Goal: Information Seeking & Learning: Learn about a topic

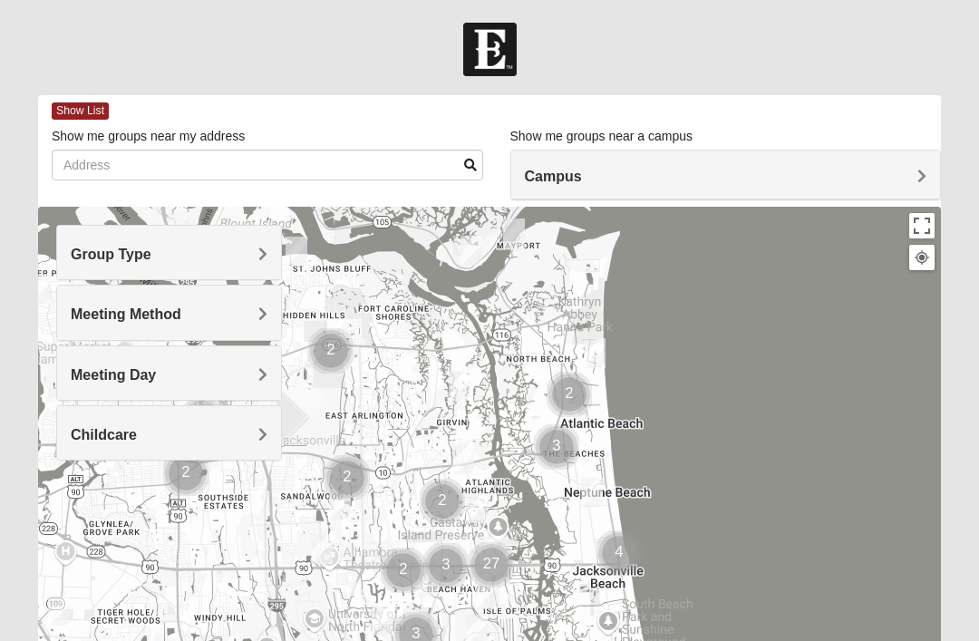
click at [885, 172] on h4 "Campus" at bounding box center [726, 176] width 403 height 17
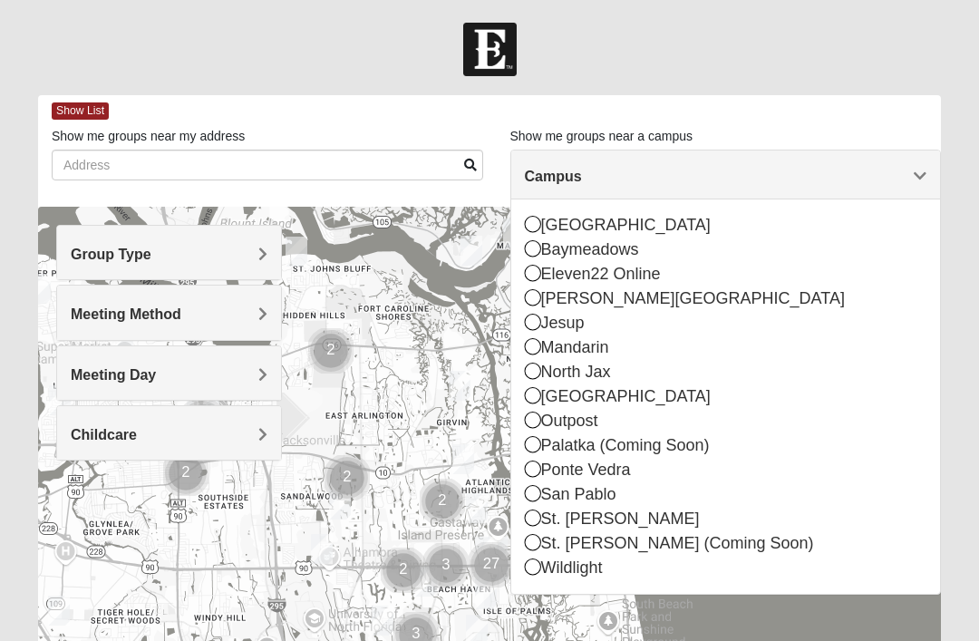
click at [603, 520] on div "St. [PERSON_NAME]" at bounding box center [726, 519] width 403 height 24
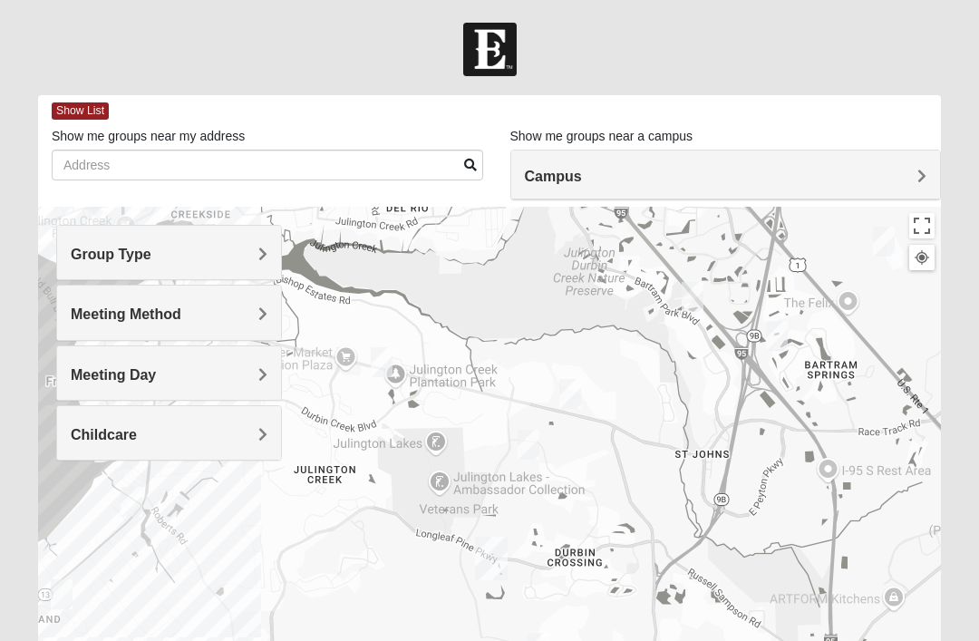
click at [226, 244] on div "Group Type" at bounding box center [169, 252] width 224 height 53
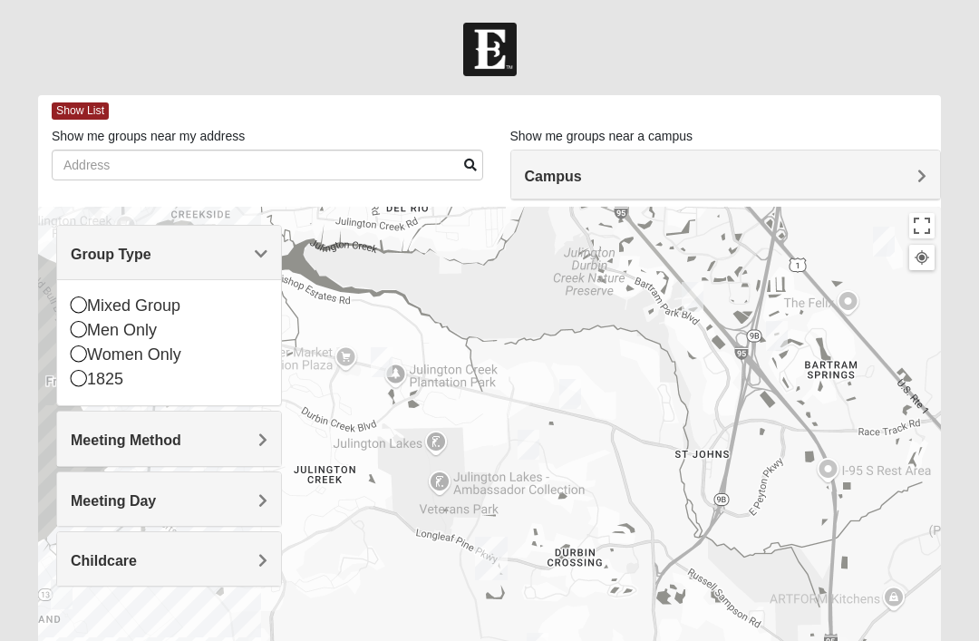
click at [79, 333] on icon at bounding box center [79, 329] width 16 height 16
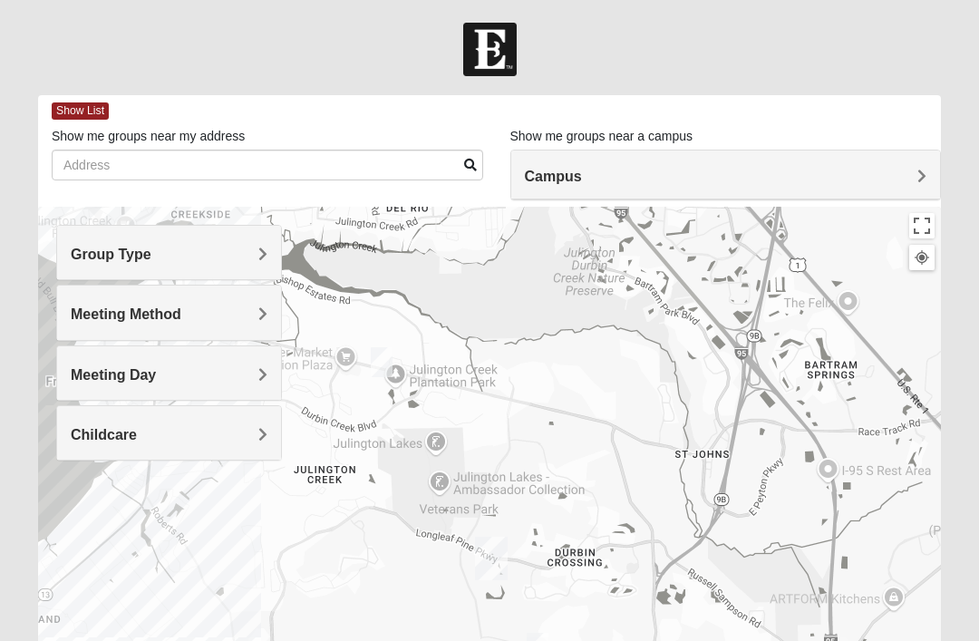
click at [250, 261] on h4 "Group Type" at bounding box center [169, 254] width 197 height 17
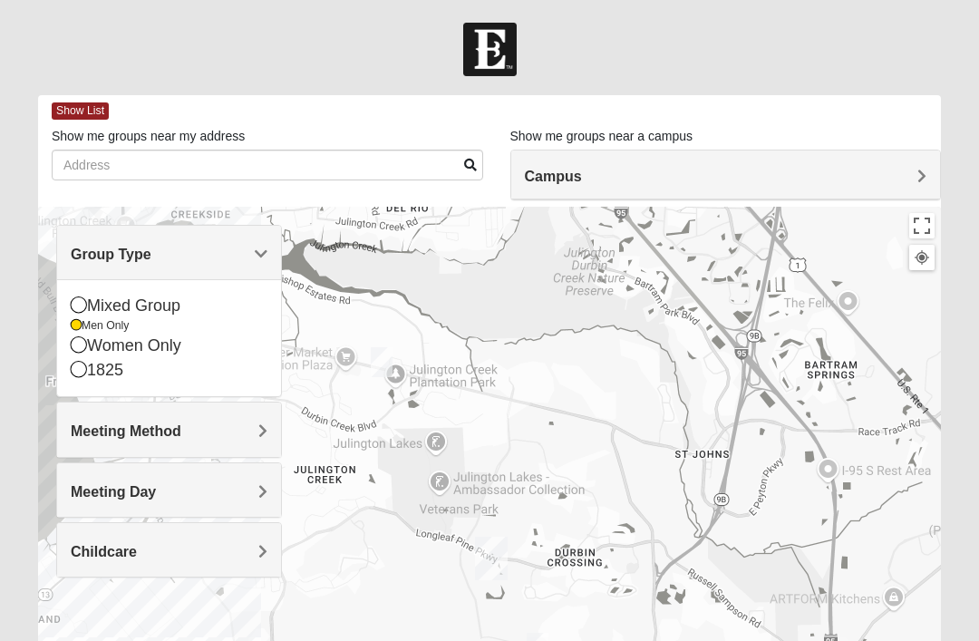
click at [73, 328] on icon at bounding box center [76, 325] width 11 height 11
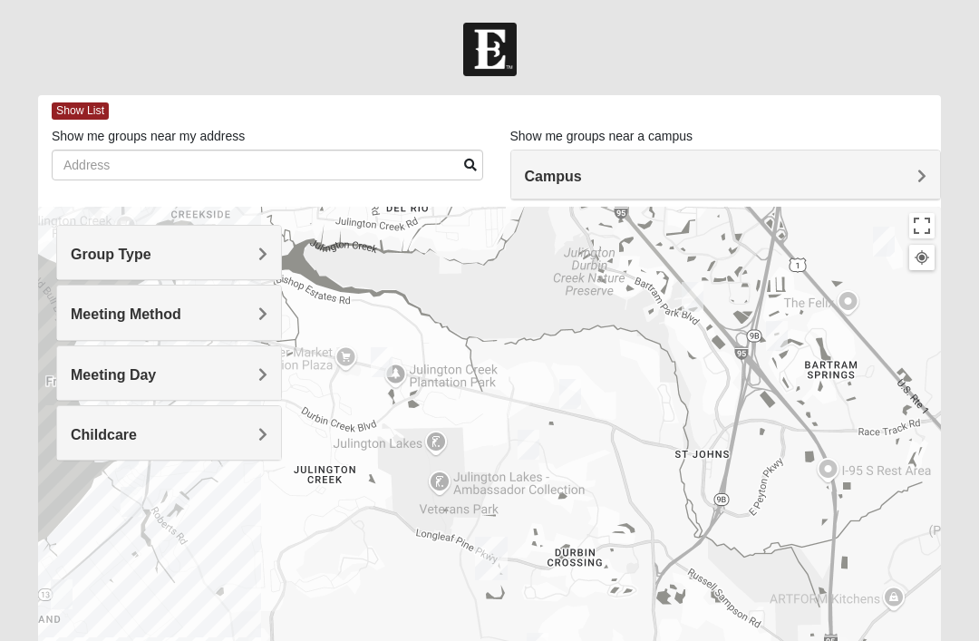
click at [151, 252] on span "Group Type" at bounding box center [111, 254] width 81 height 15
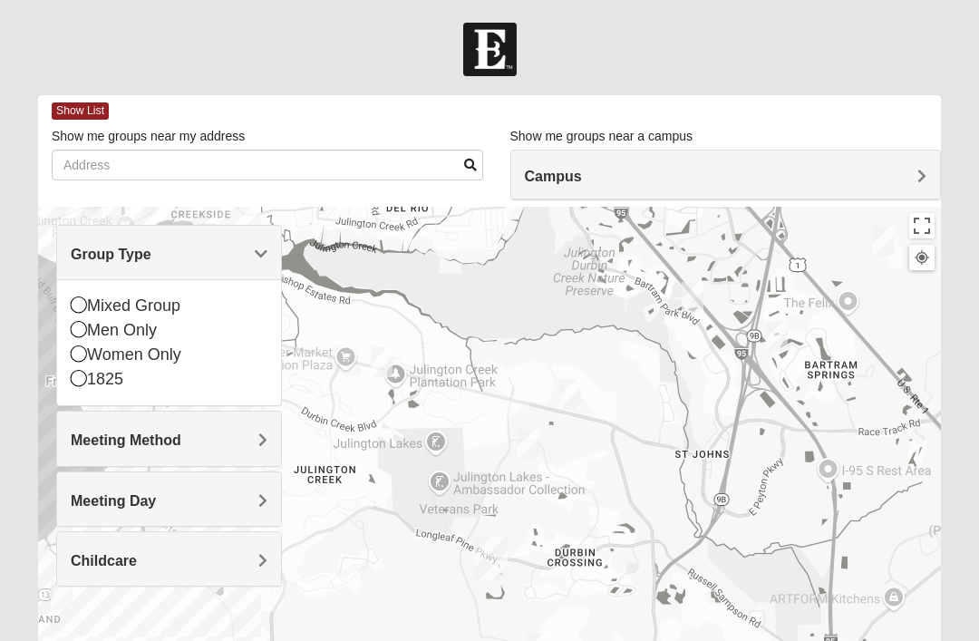
click at [79, 306] on icon at bounding box center [79, 304] width 16 height 16
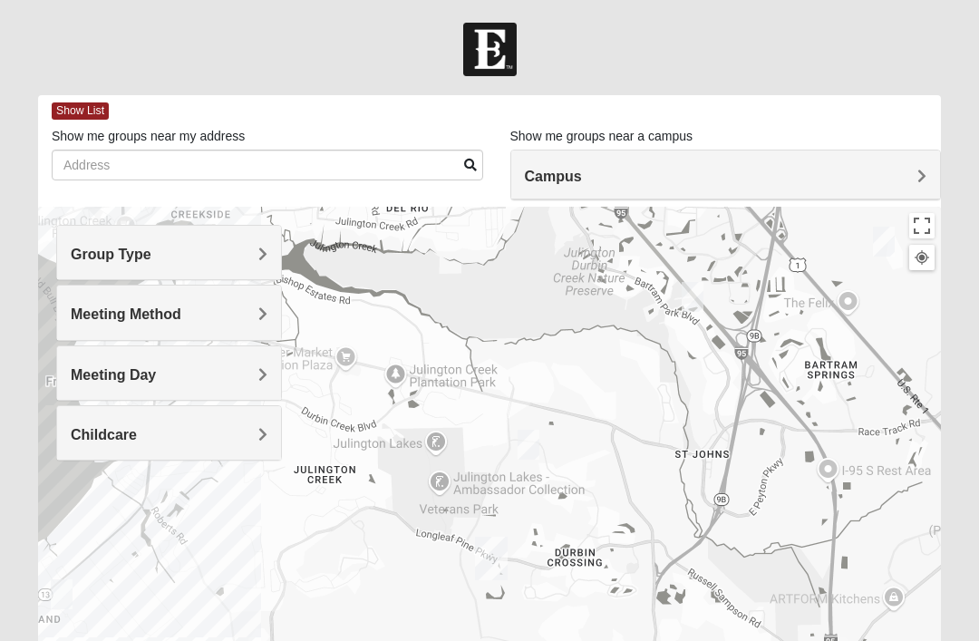
click at [181, 319] on span "Meeting Method" at bounding box center [126, 313] width 111 height 15
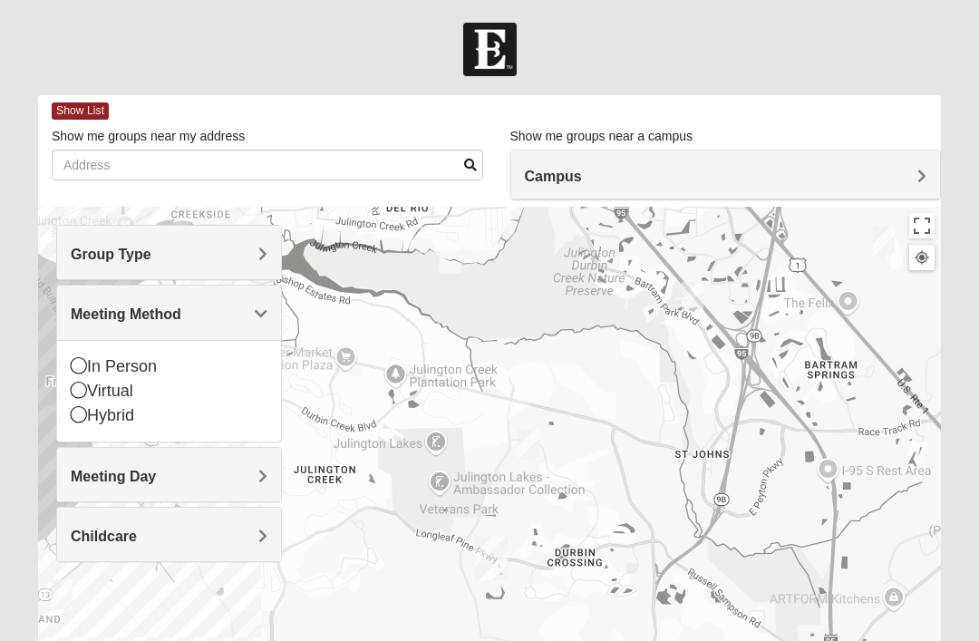
click at [71, 361] on icon at bounding box center [79, 365] width 16 height 16
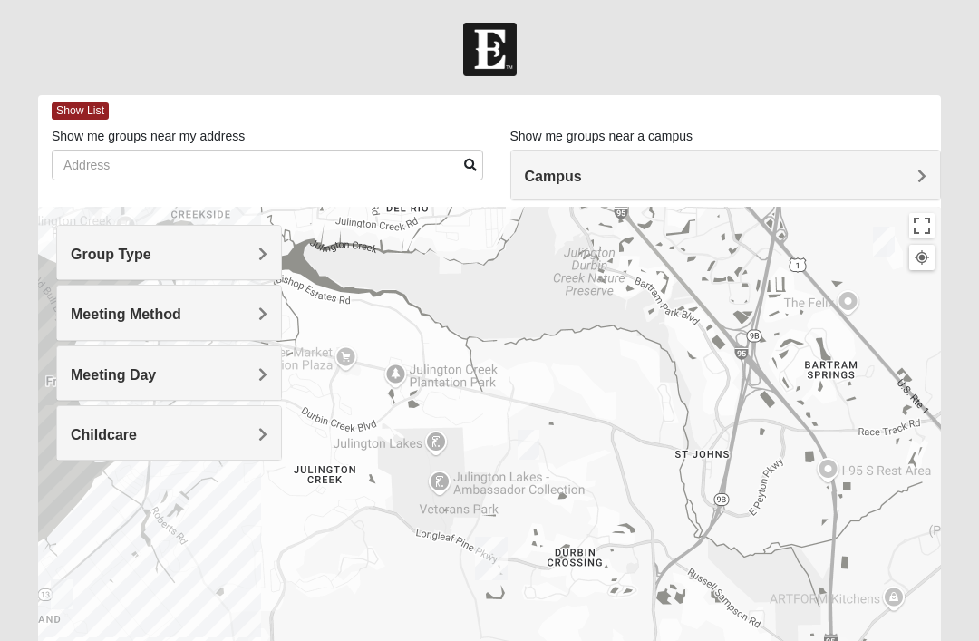
click at [268, 425] on div "Childcare" at bounding box center [169, 432] width 224 height 53
click at [71, 494] on div "Yes" at bounding box center [169, 486] width 197 height 24
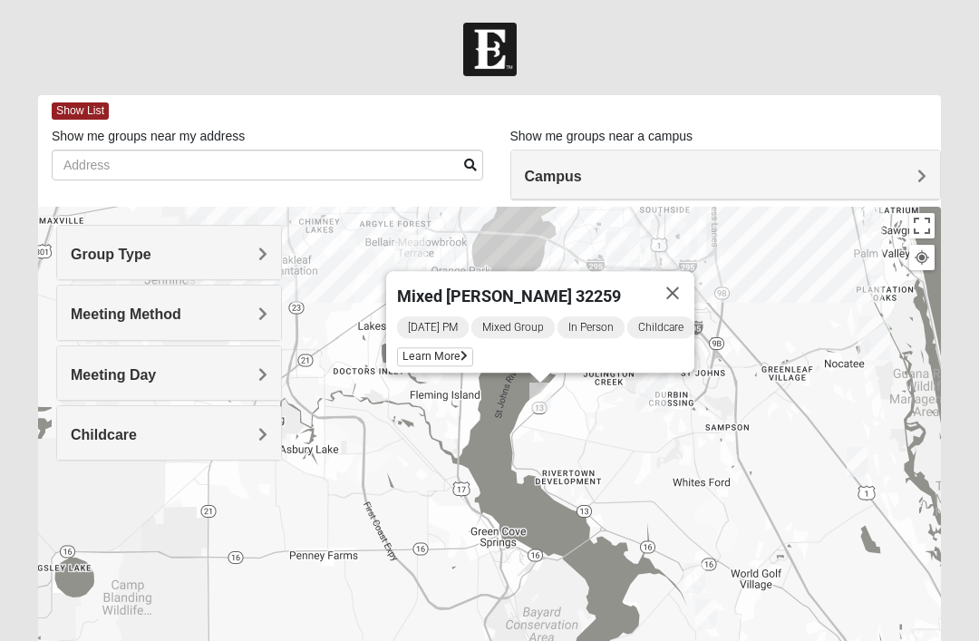
click at [452, 345] on div "[DATE] PM Mixed Group In Person Childcare Learn More" at bounding box center [545, 344] width 297 height 58
click at [449, 359] on span "Learn More" at bounding box center [435, 356] width 76 height 19
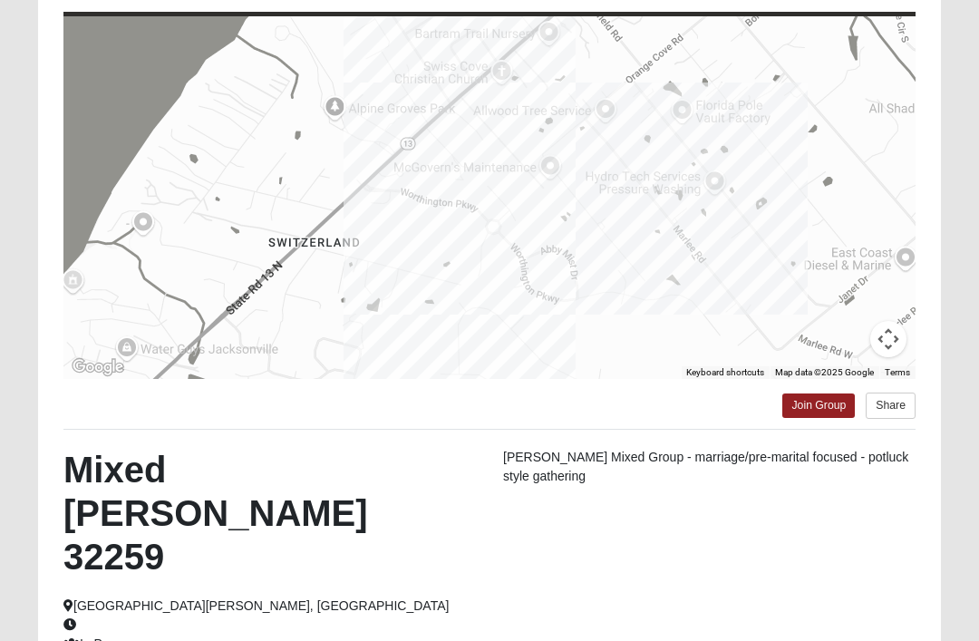
scroll to position [275, 0]
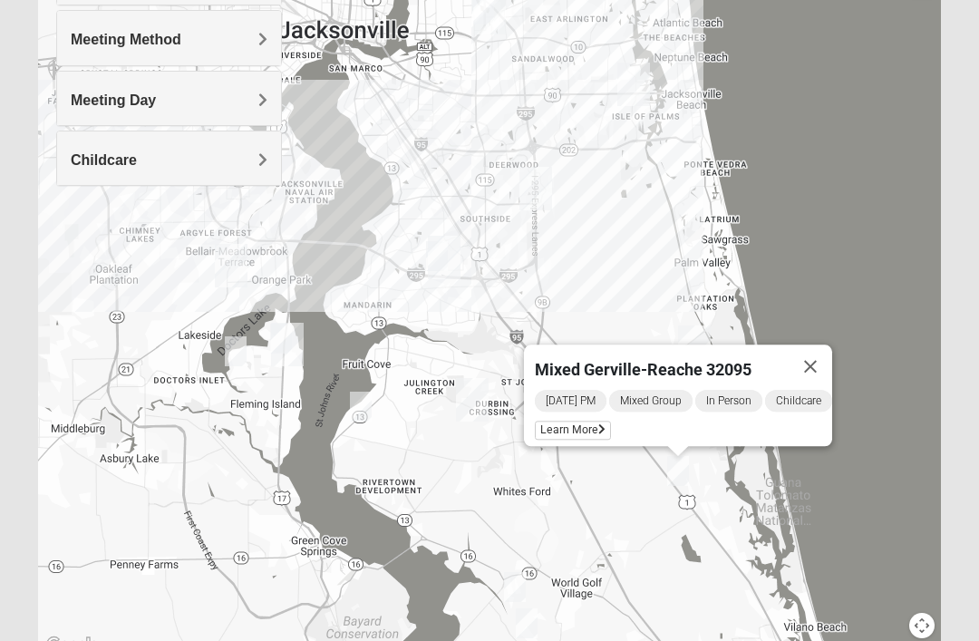
click at [599, 428] on icon at bounding box center [601, 429] width 7 height 11
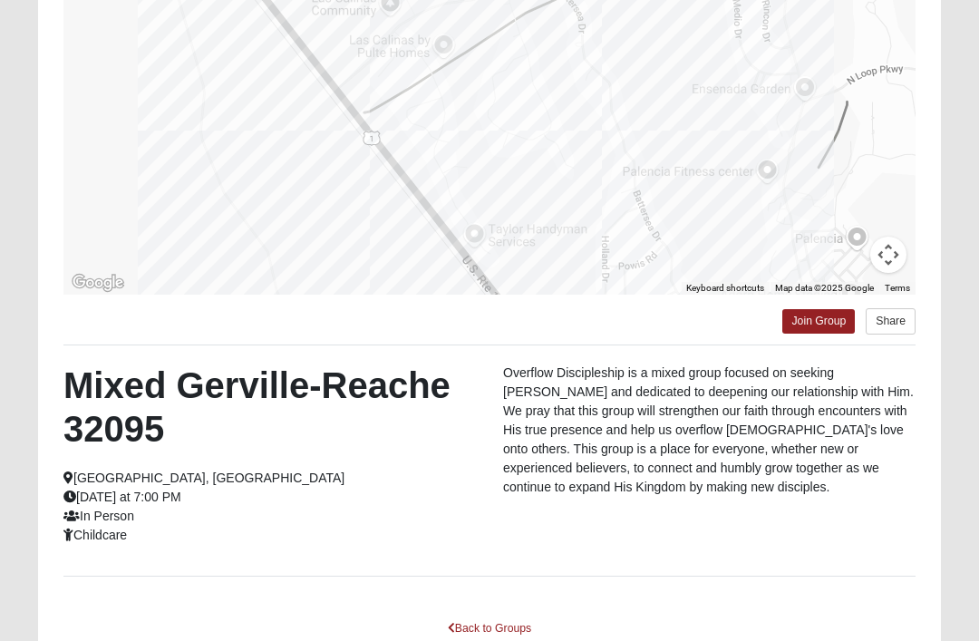
scroll to position [318, 0]
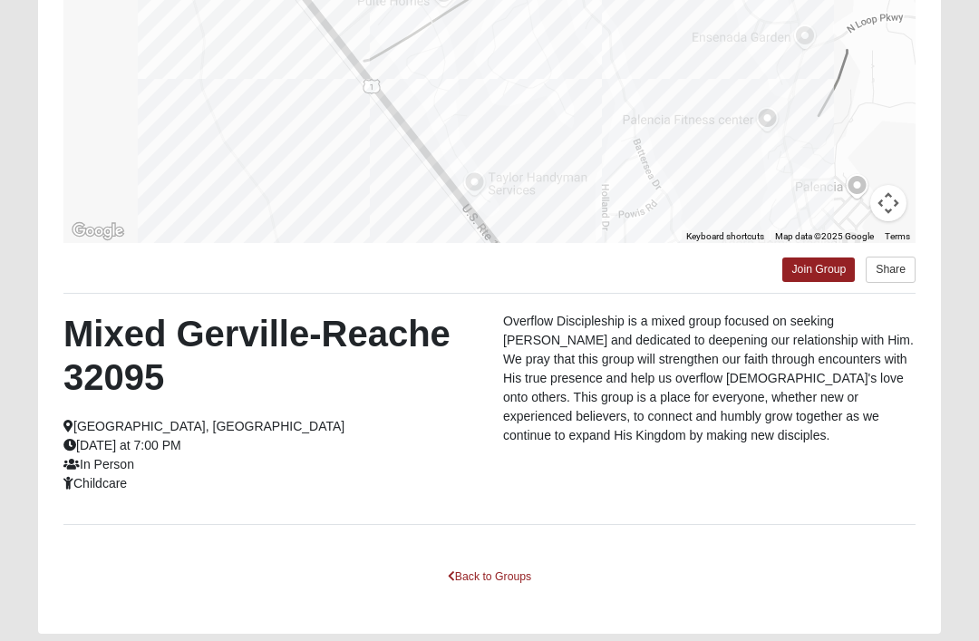
click at [515, 578] on link "Back to Groups" at bounding box center [489, 577] width 107 height 28
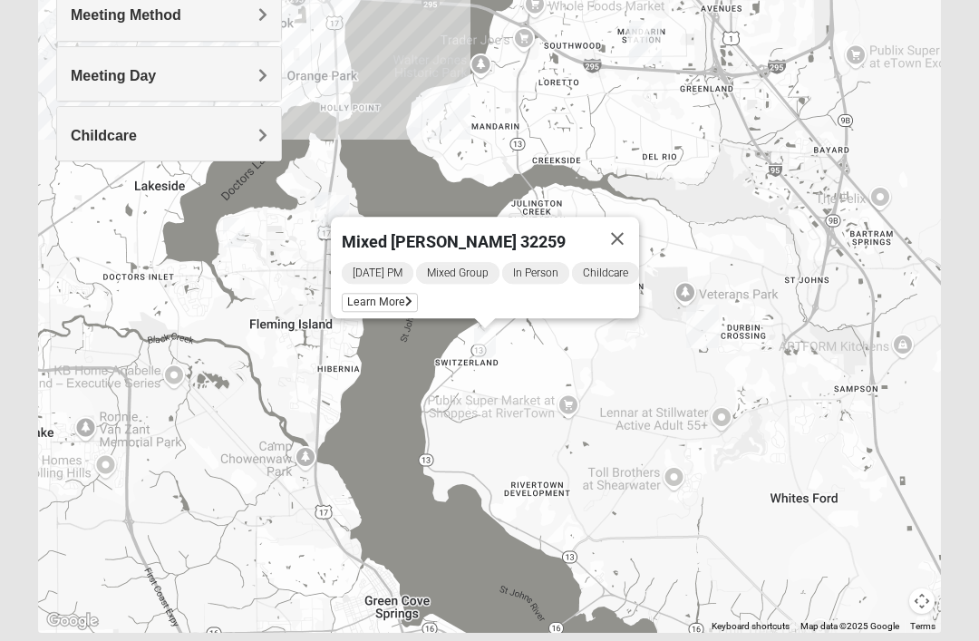
click at [402, 303] on span "Learn More" at bounding box center [380, 302] width 76 height 19
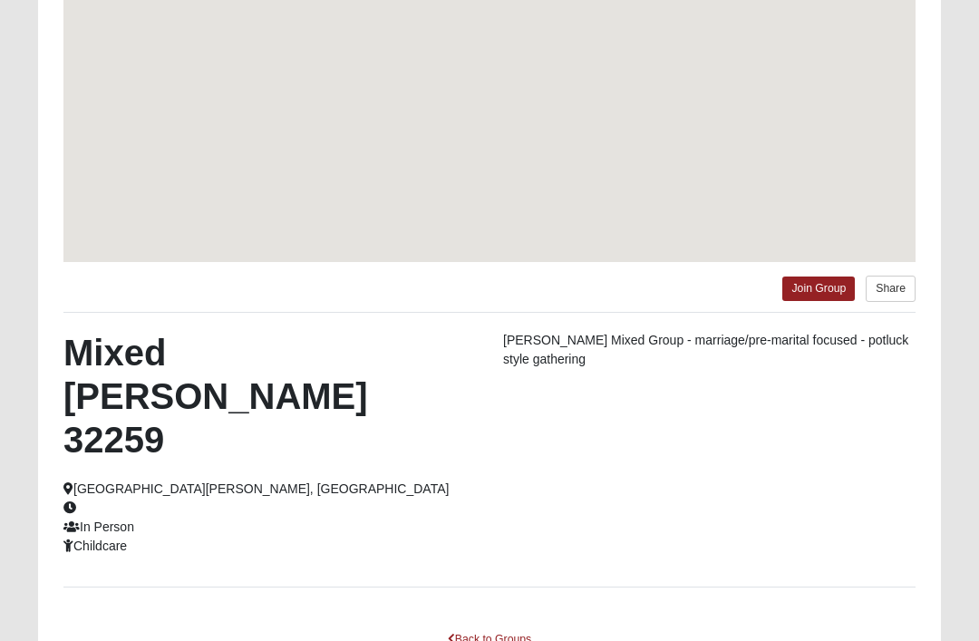
scroll to position [275, 0]
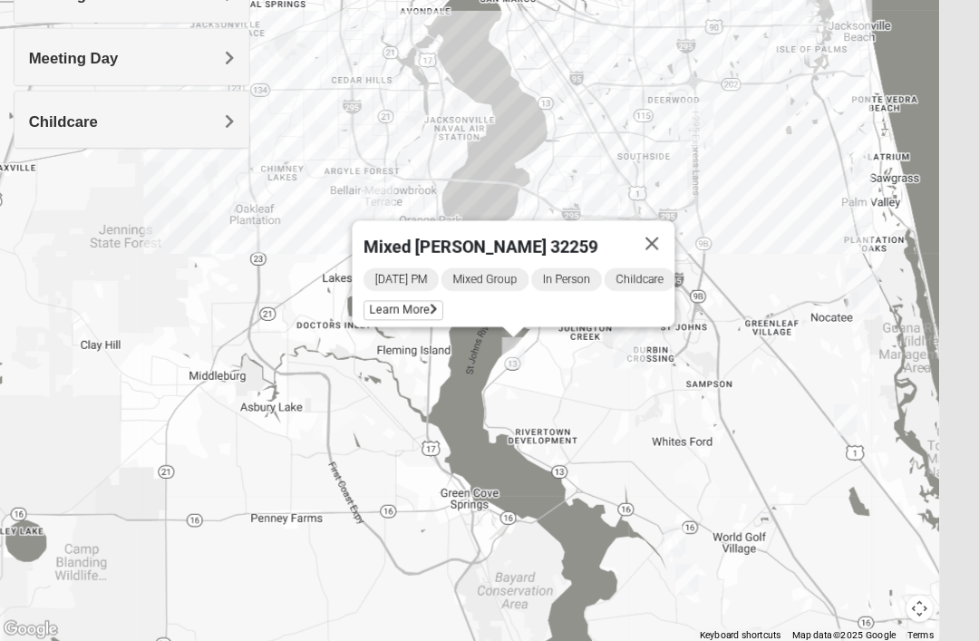
scroll to position [319, 0]
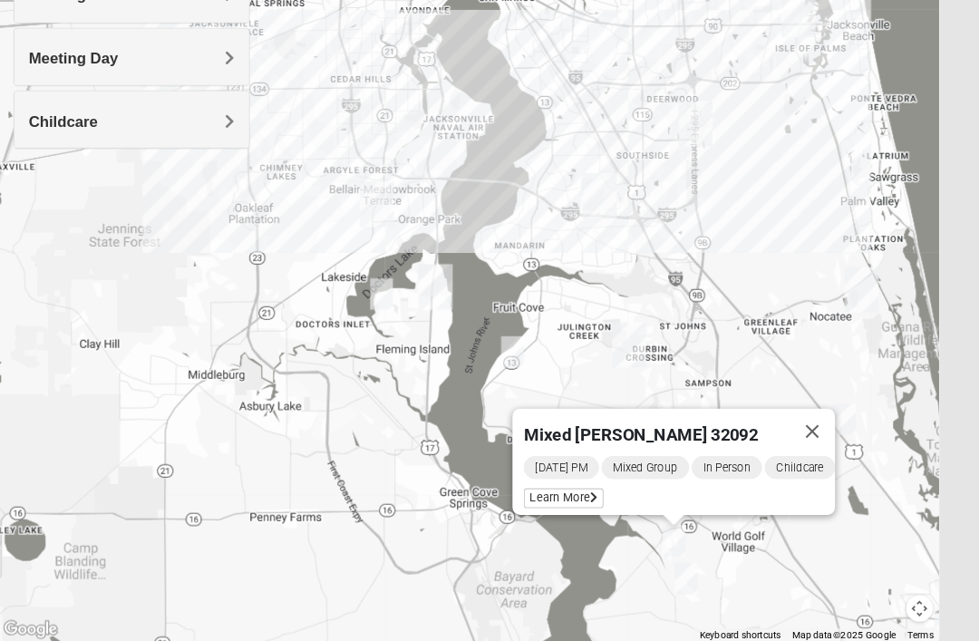
click at [544, 462] on div "[DATE] PM Mixed Group In Person Childcare Learn More" at bounding box center [692, 462] width 297 height 58
click at [552, 480] on span "Learn More" at bounding box center [582, 475] width 76 height 19
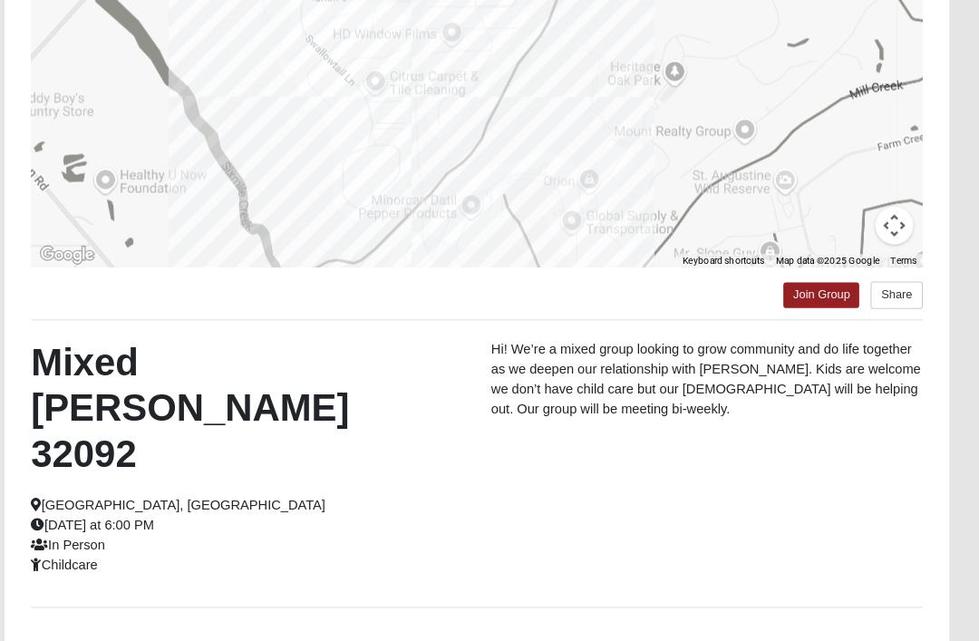
scroll to position [306, 0]
click at [474, 619] on link "Back to Groups" at bounding box center [489, 633] width 107 height 28
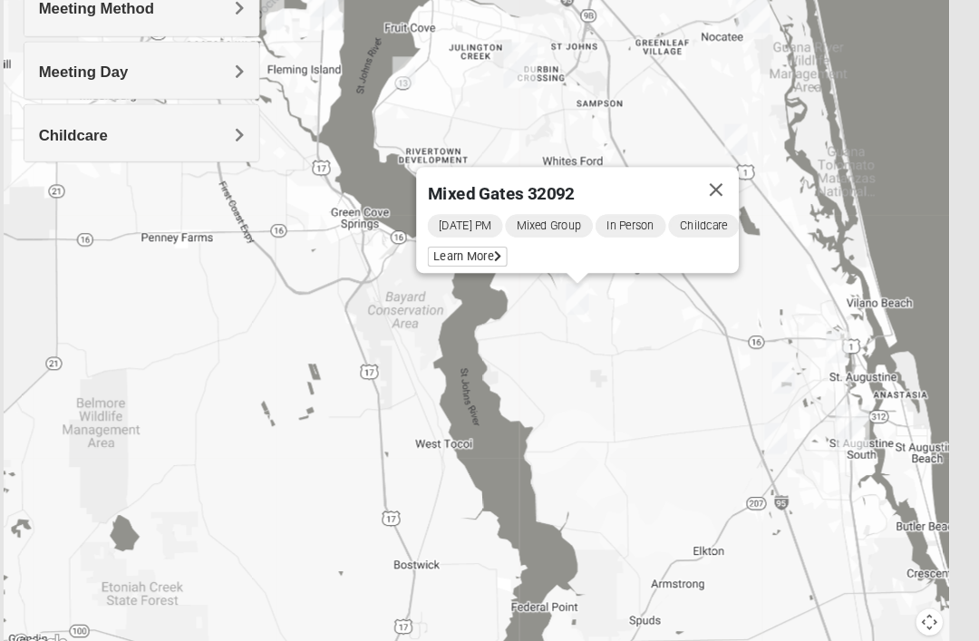
click at [467, 249] on span "Learn More" at bounding box center [480, 245] width 76 height 19
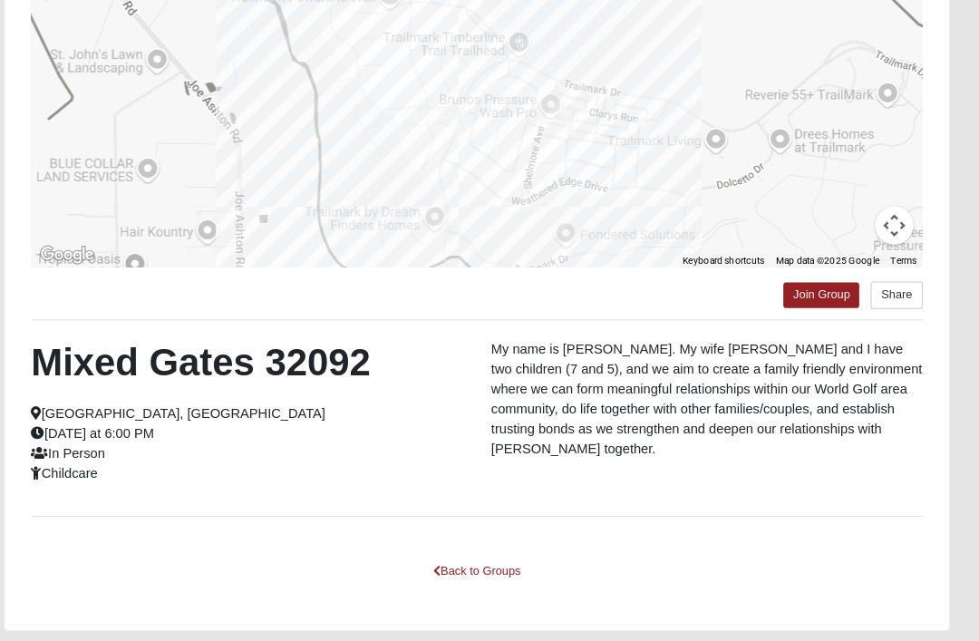
click at [478, 549] on link "Back to Groups" at bounding box center [489, 546] width 107 height 28
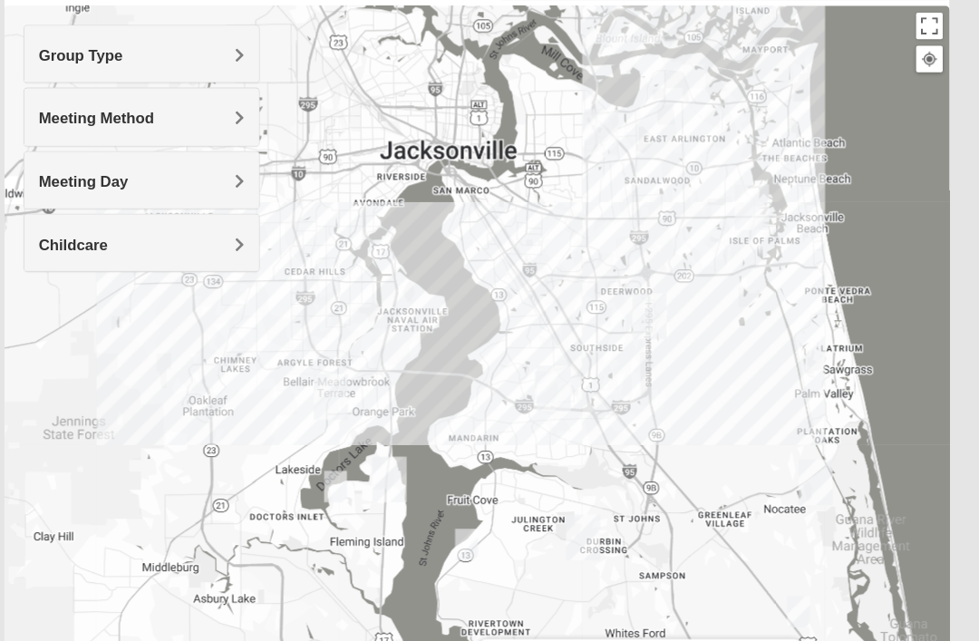
scroll to position [187, 0]
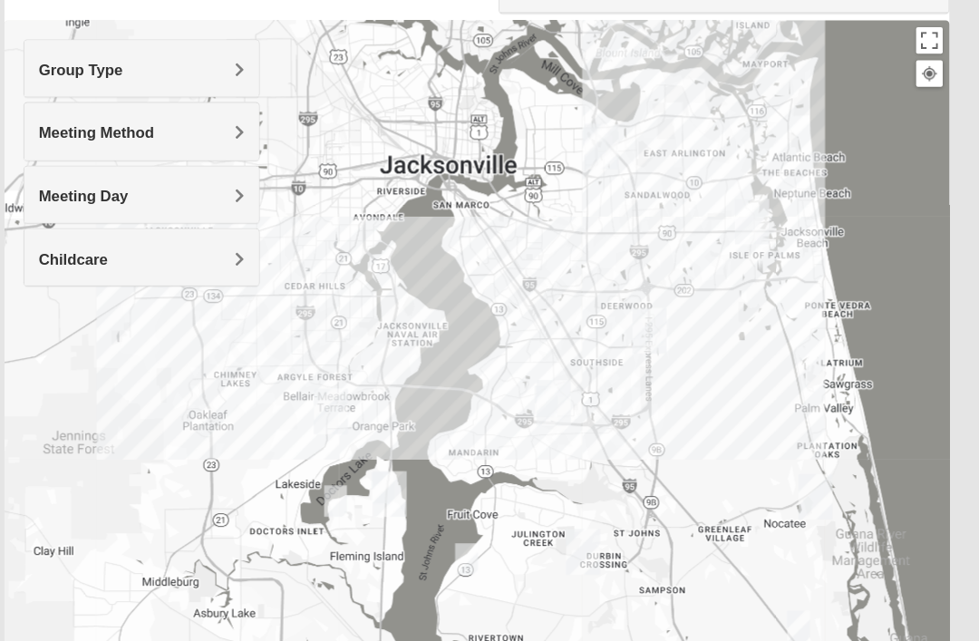
click at [122, 70] on h4 "Group Type" at bounding box center [169, 67] width 197 height 17
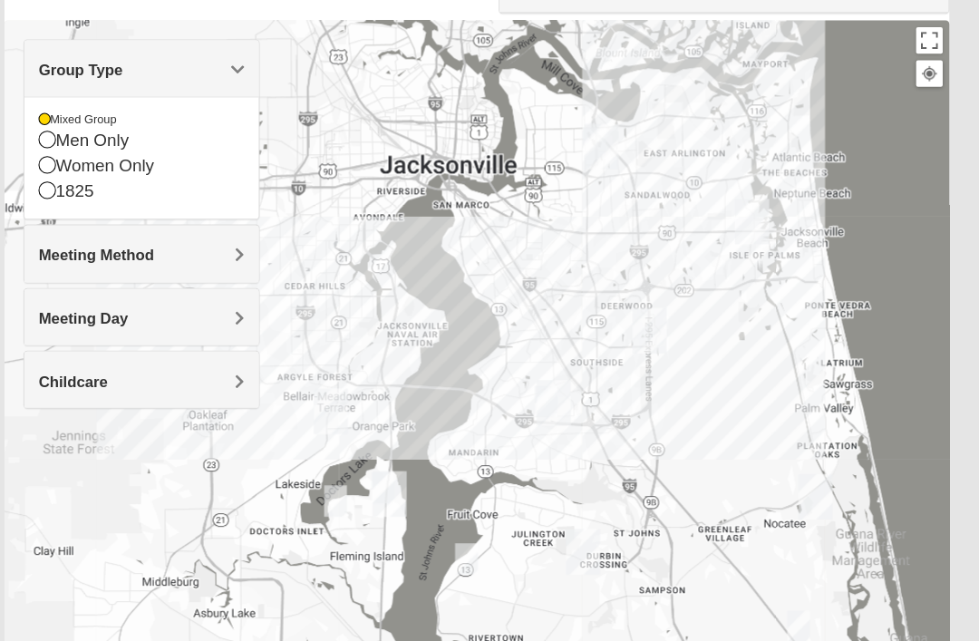
scroll to position [188, 0]
click at [71, 120] on div "Mixed Group" at bounding box center [169, 113] width 197 height 15
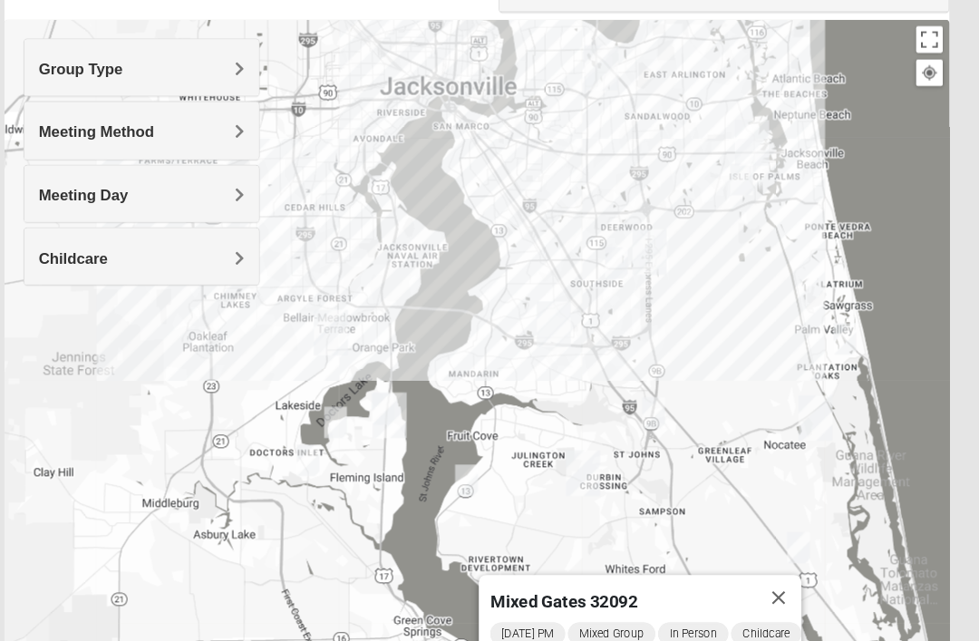
click at [71, 64] on span "Group Type" at bounding box center [111, 66] width 81 height 15
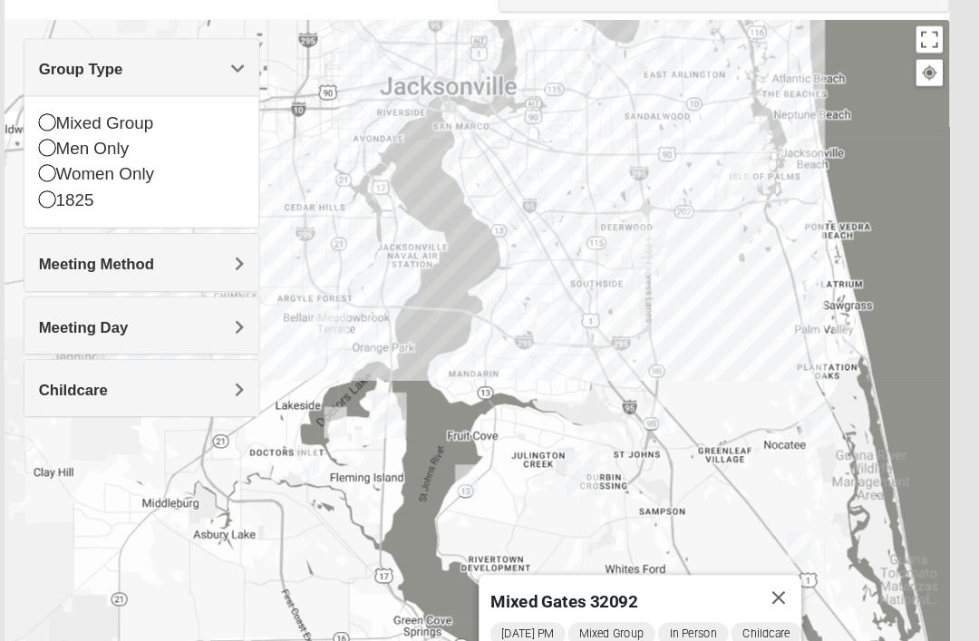
click at [71, 149] on icon at bounding box center [79, 141] width 16 height 16
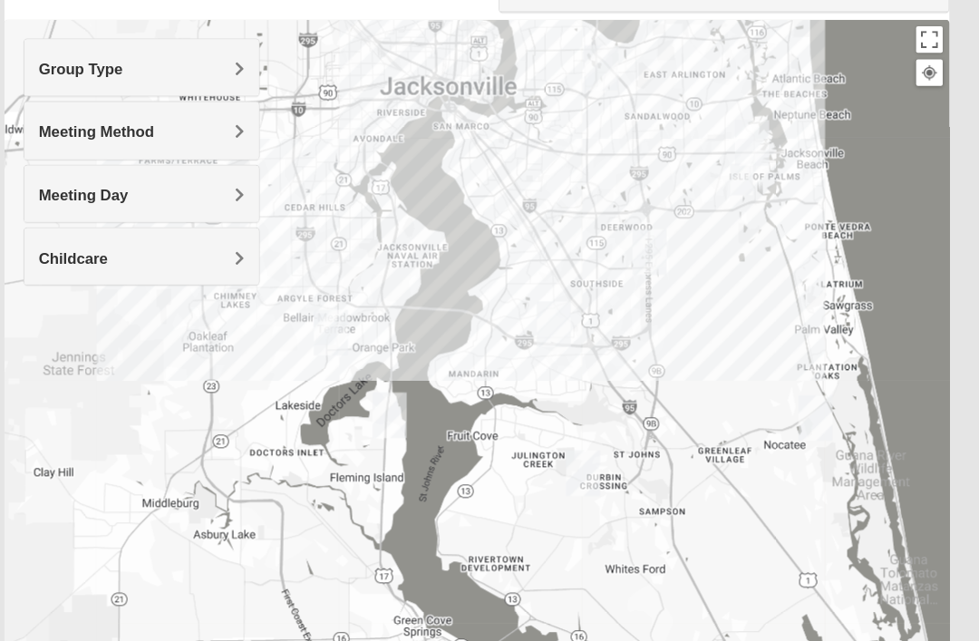
click at [71, 68] on span "Group Type" at bounding box center [111, 66] width 81 height 15
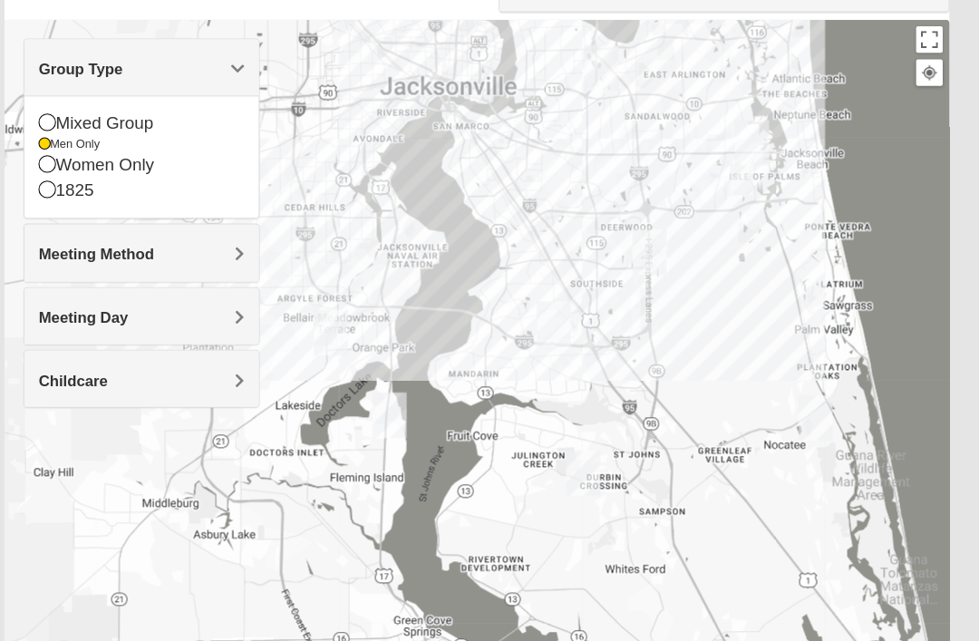
click at [71, 242] on span "Meeting Method" at bounding box center [126, 243] width 111 height 15
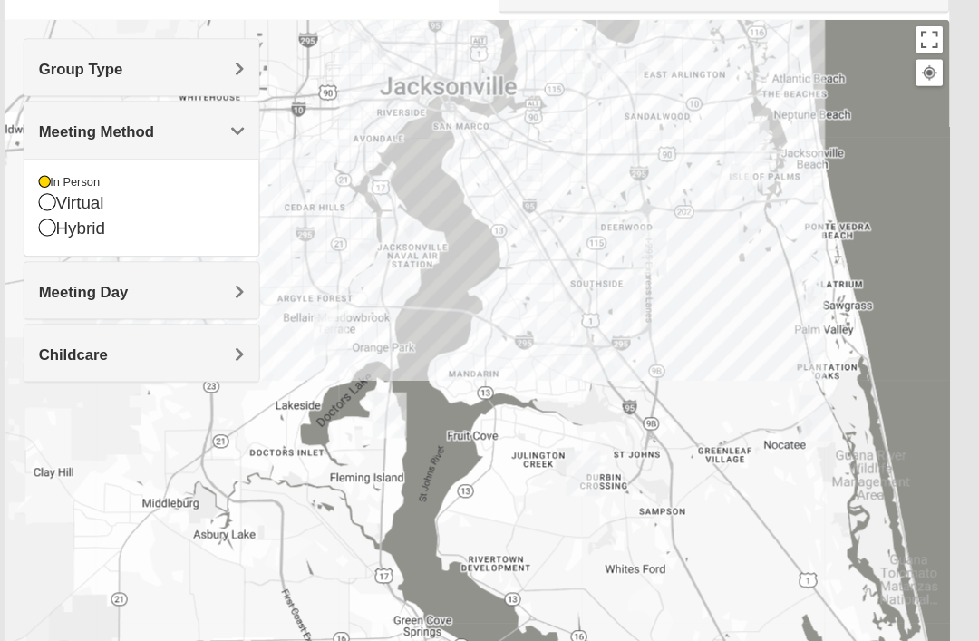
click at [71, 279] on span "Meeting Day" at bounding box center [113, 279] width 85 height 15
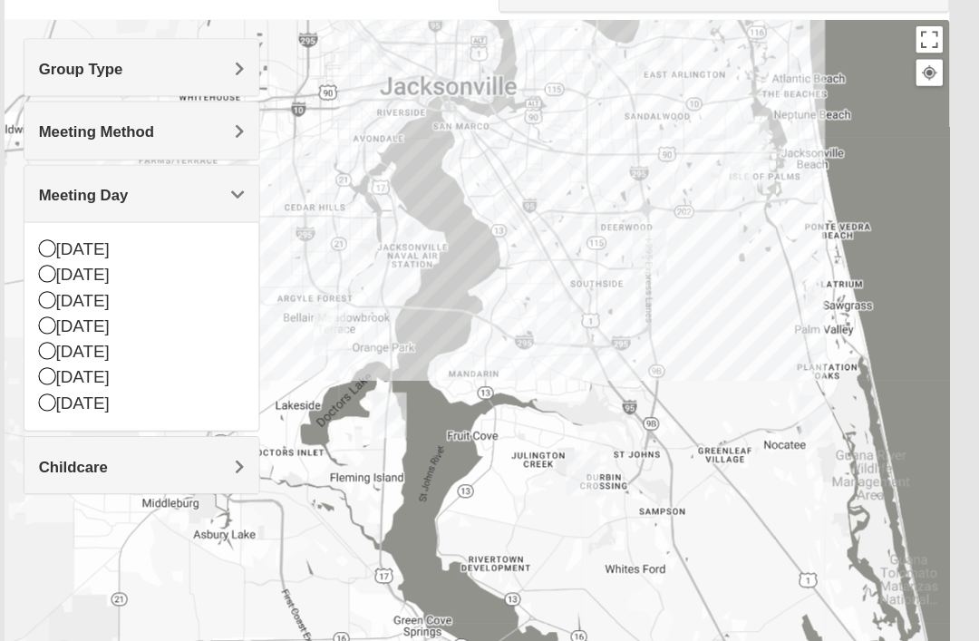
click at [82, 453] on span "Childcare" at bounding box center [104, 446] width 66 height 15
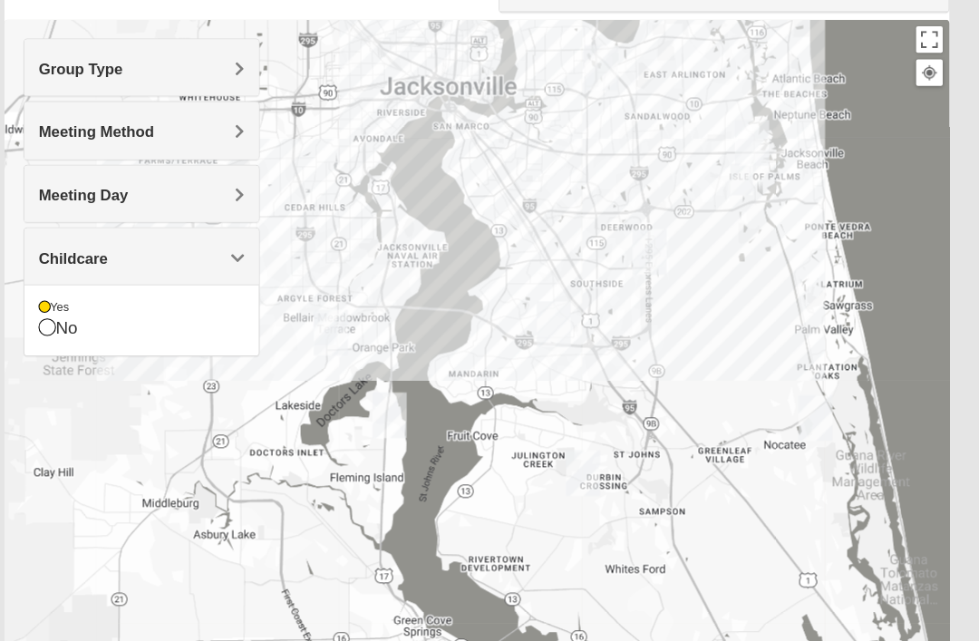
click at [71, 296] on icon at bounding box center [76, 293] width 11 height 11
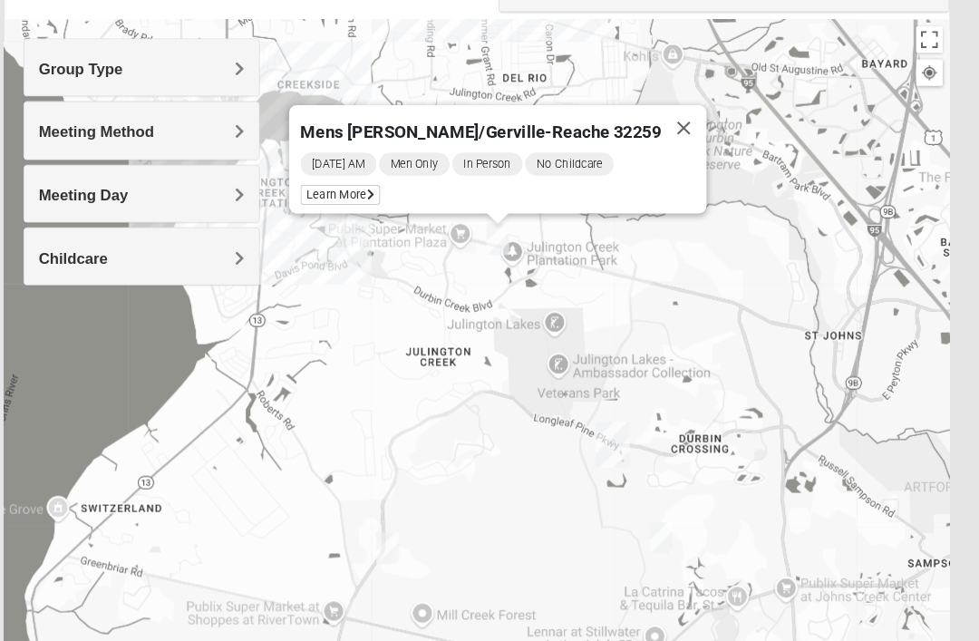
click at [377, 175] on div "[DATE] AM Men Only In Person No Childcare Learn More" at bounding box center [515, 174] width 388 height 60
click at [373, 187] on span "Learn More" at bounding box center [359, 186] width 76 height 19
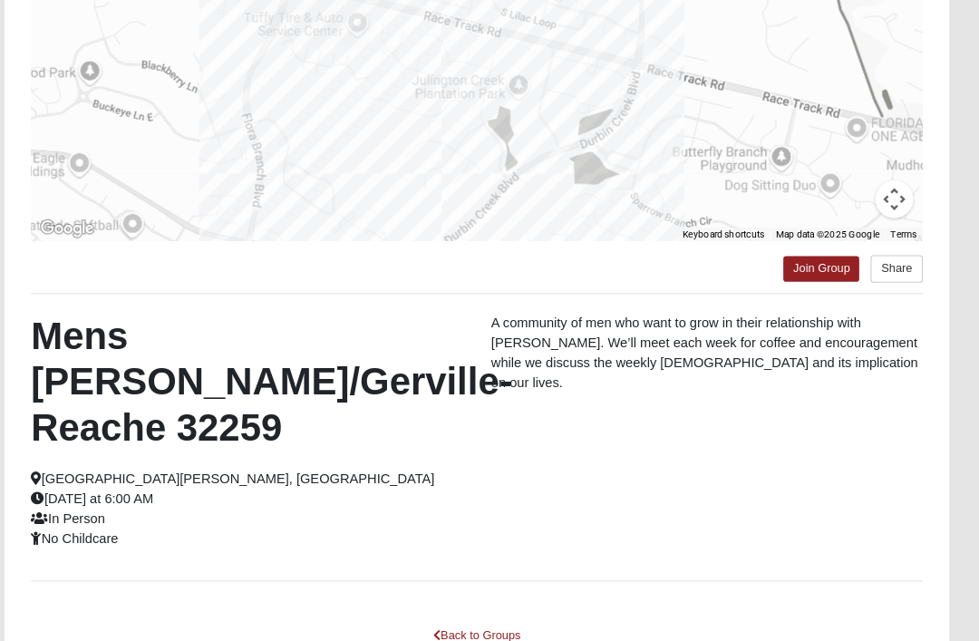
scroll to position [330, 0]
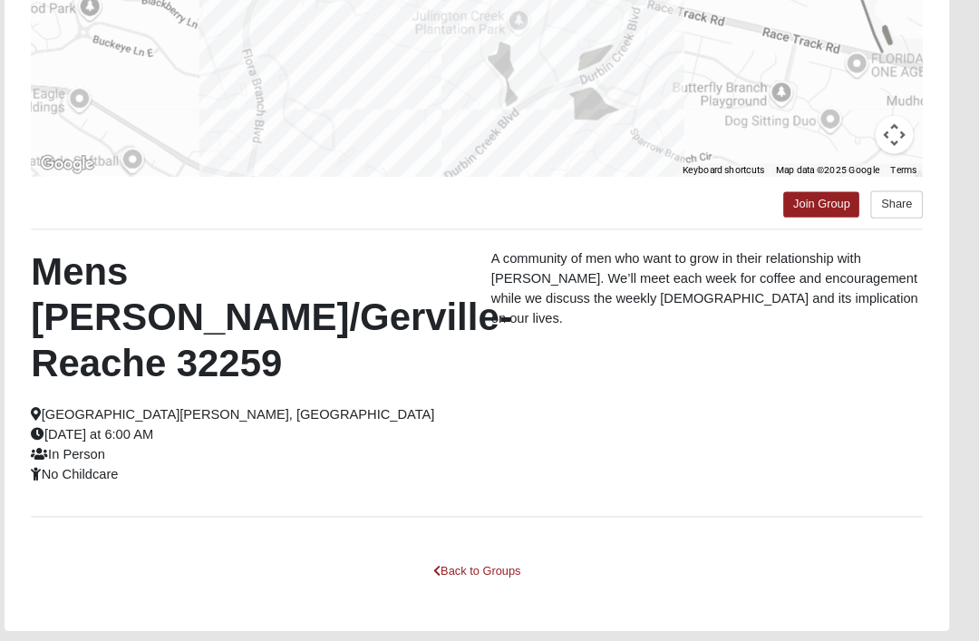
click at [479, 553] on link "Back to Groups" at bounding box center [489, 546] width 107 height 28
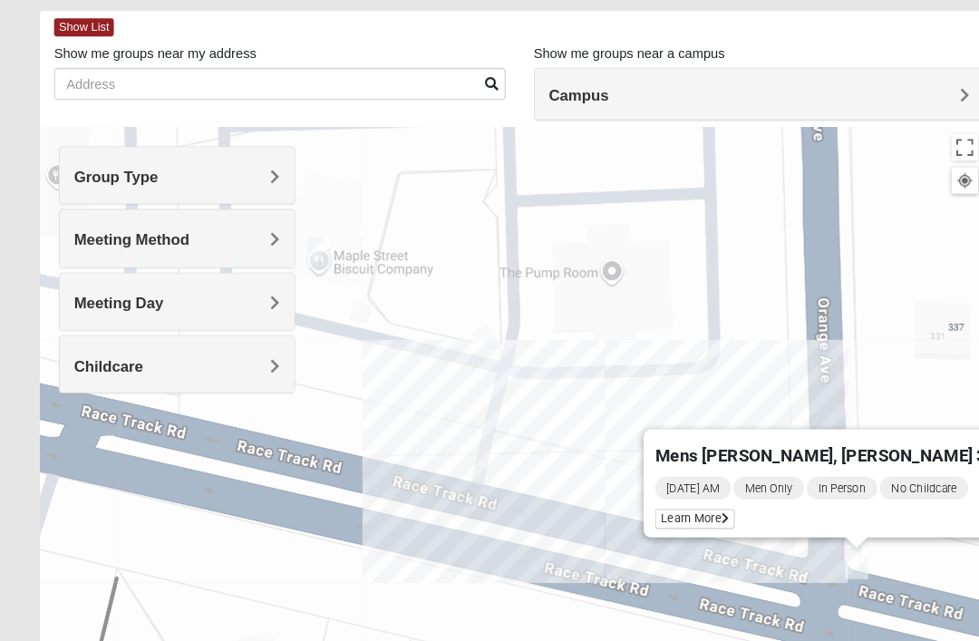
scroll to position [85, 0]
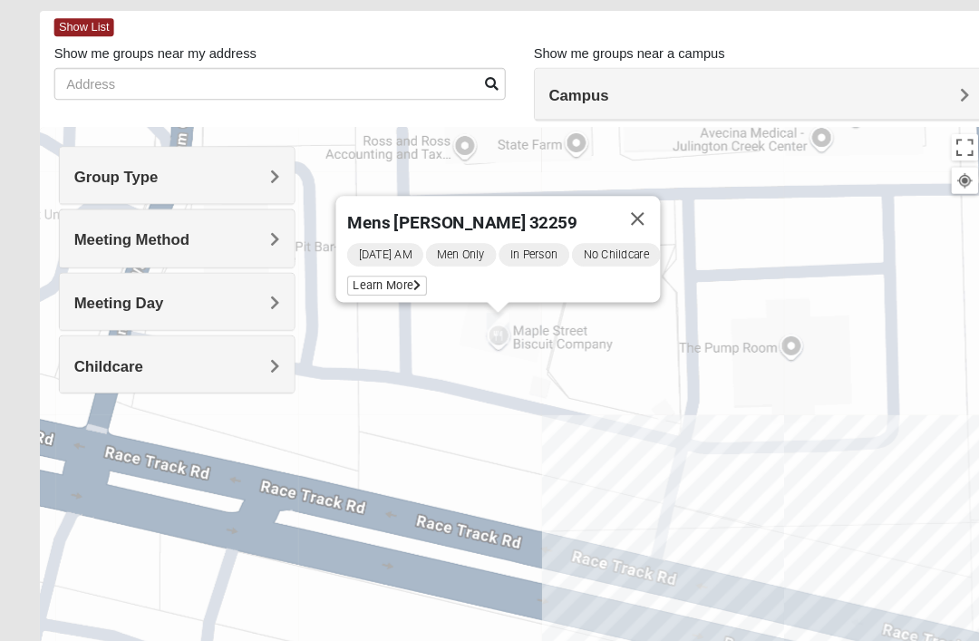
click at [382, 269] on span "Learn More" at bounding box center [370, 272] width 76 height 19
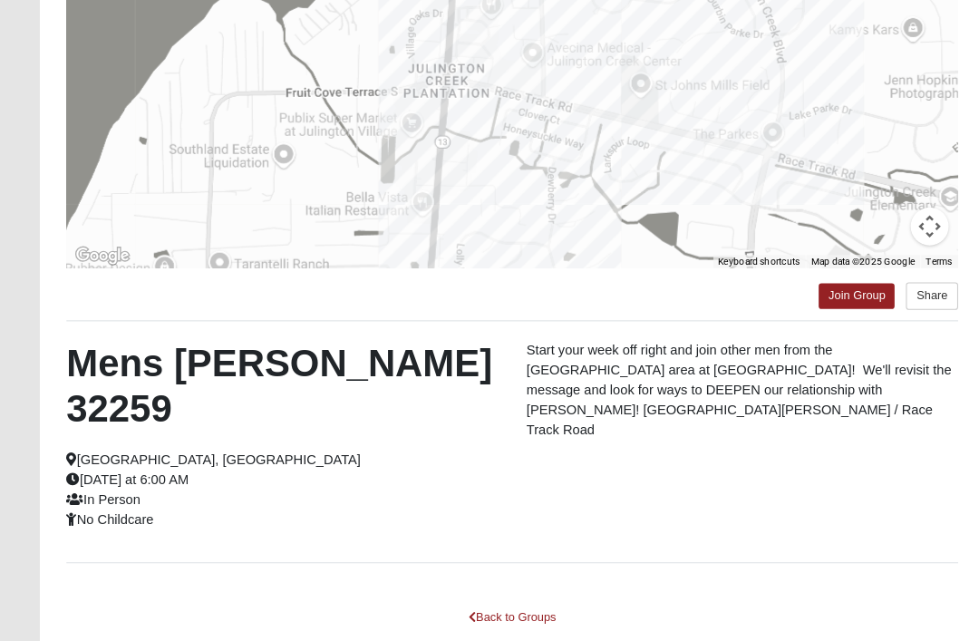
scroll to position [306, 0]
click at [508, 576] on link "Back to Groups" at bounding box center [489, 590] width 107 height 28
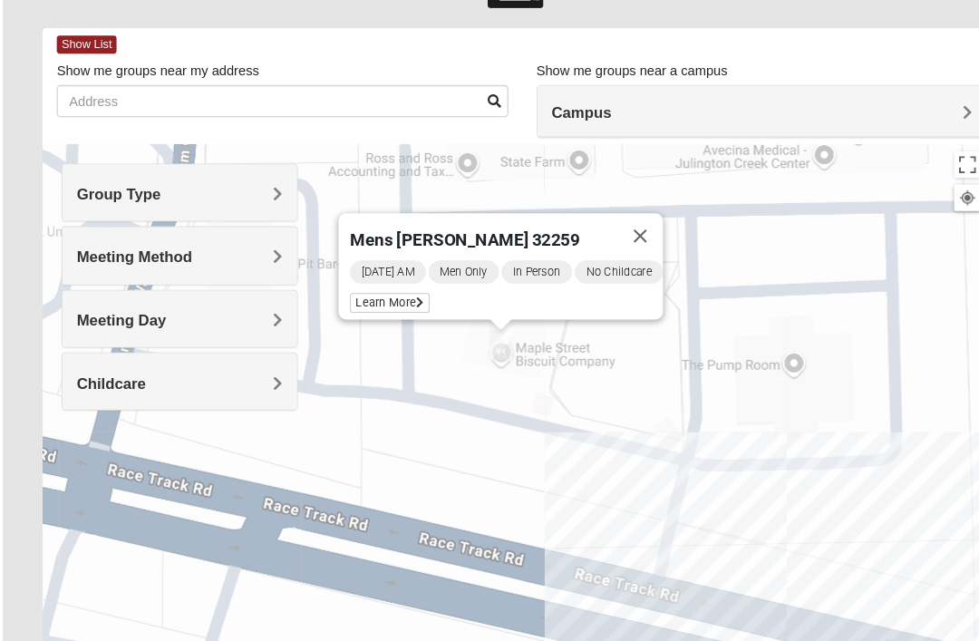
scroll to position [68, 0]
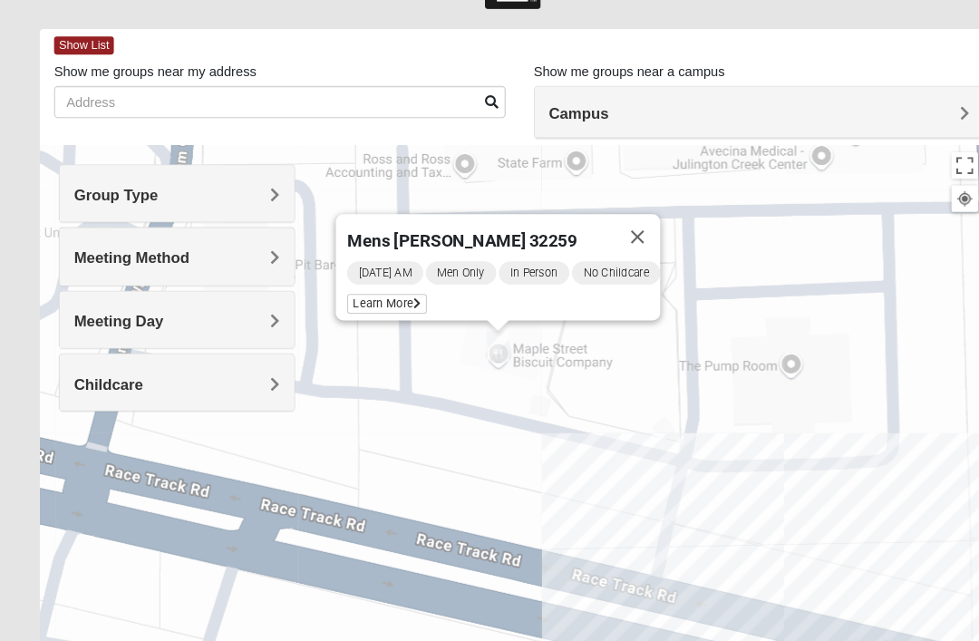
click at [268, 189] on div "Group Type" at bounding box center [169, 184] width 224 height 53
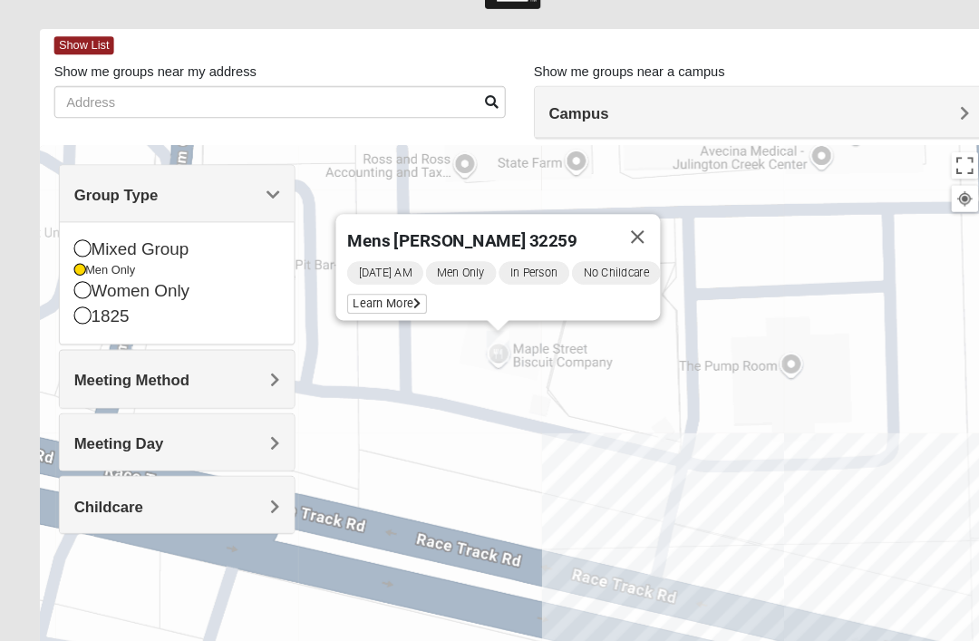
click at [127, 254] on div "Men Only" at bounding box center [169, 257] width 197 height 15
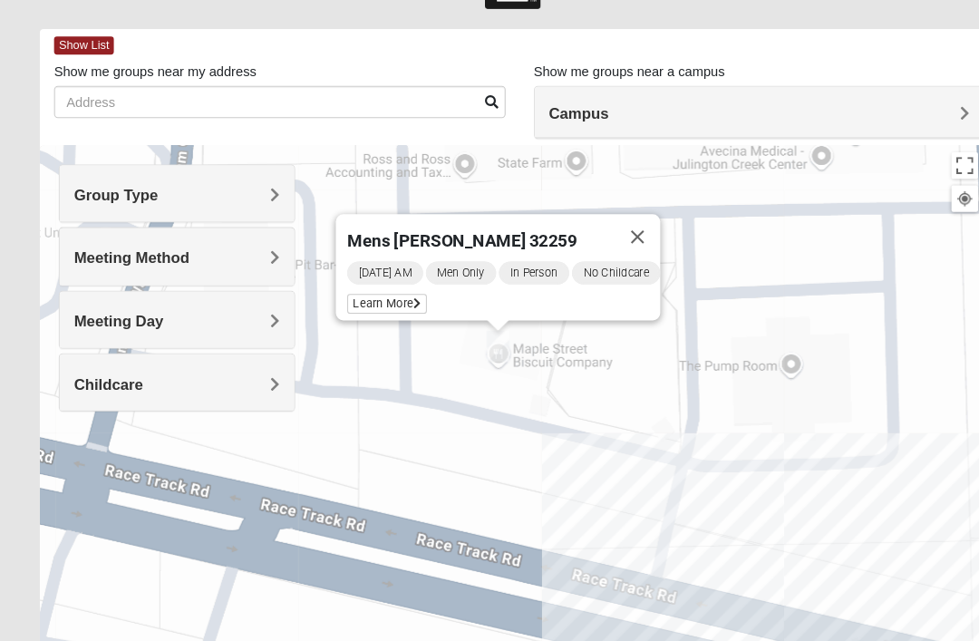
click at [151, 183] on span "Group Type" at bounding box center [111, 186] width 81 height 15
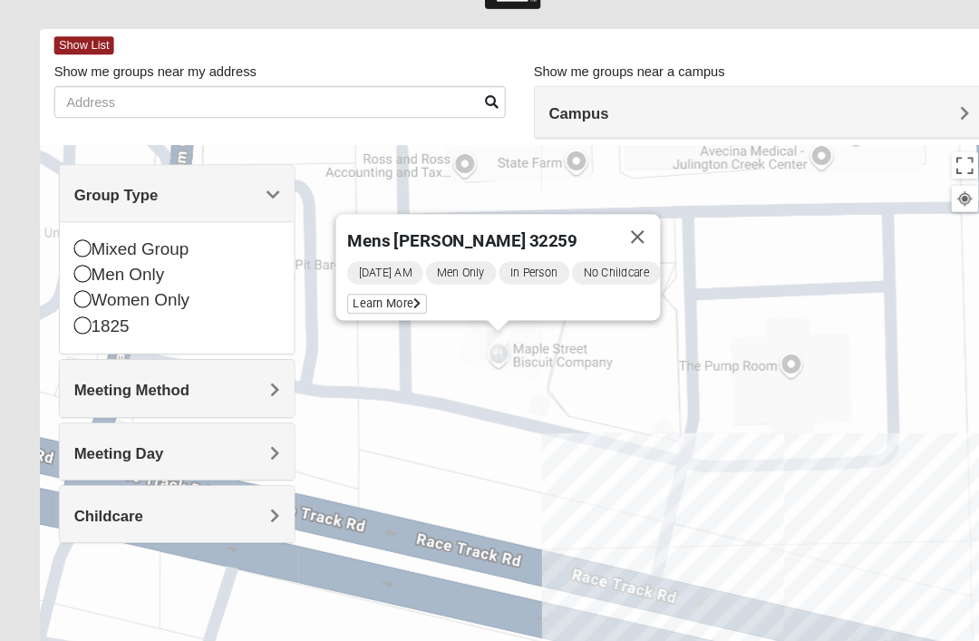
click at [177, 283] on div "Women Only" at bounding box center [169, 287] width 197 height 24
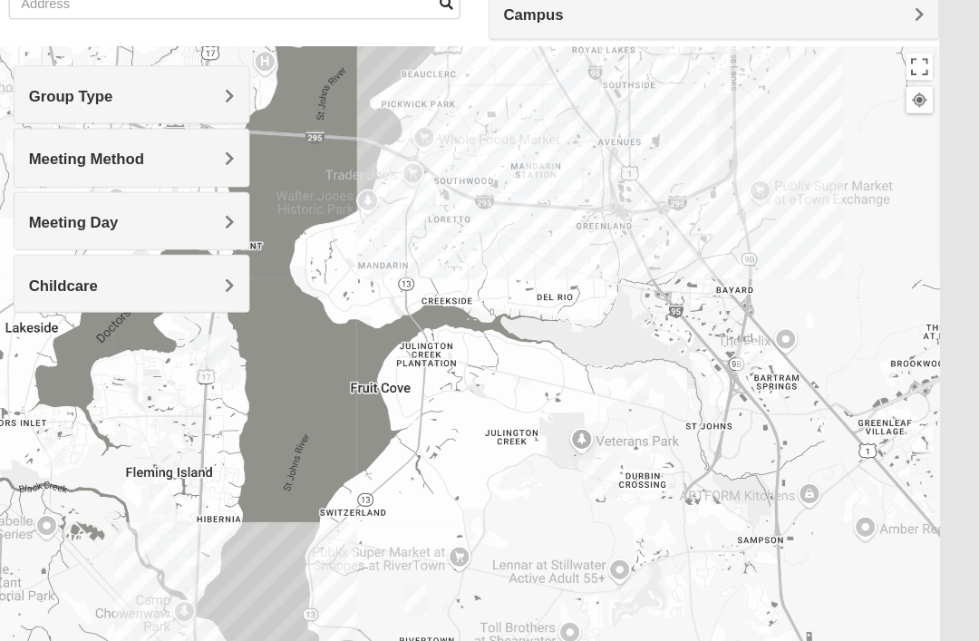
scroll to position [162, 0]
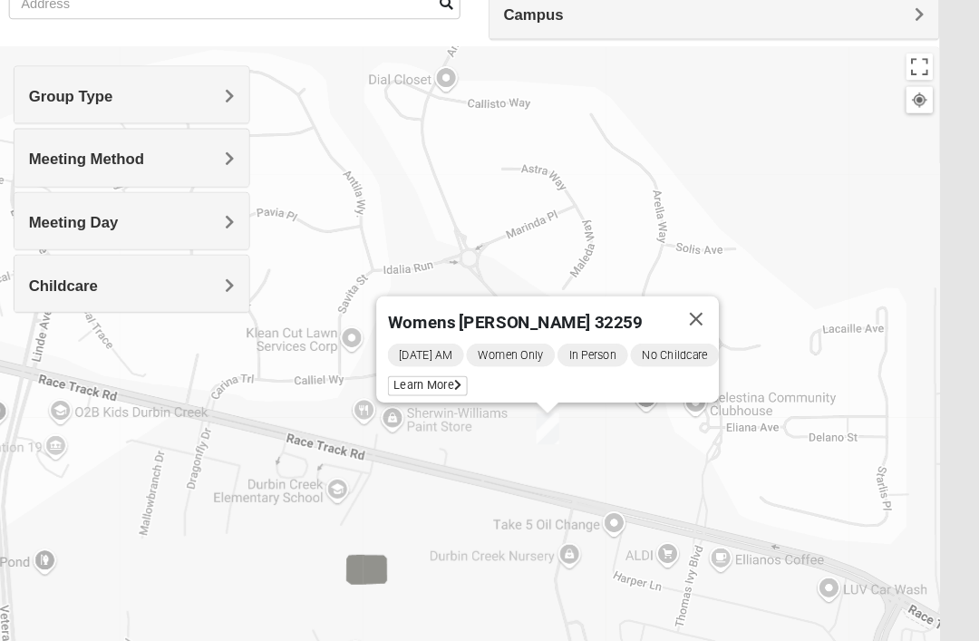
click at [432, 359] on span "Learn More" at bounding box center [452, 368] width 76 height 19
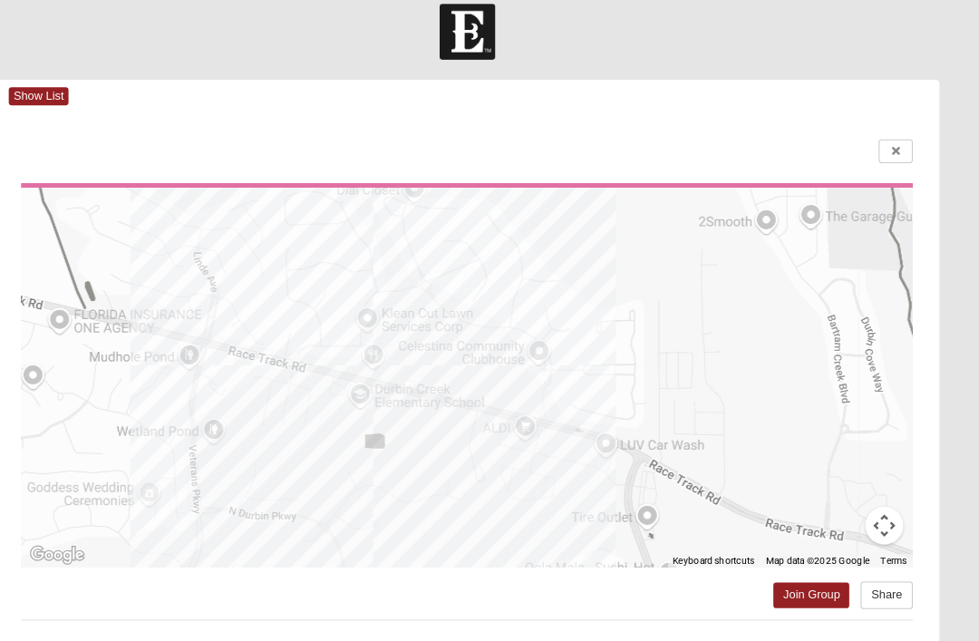
scroll to position [0, 0]
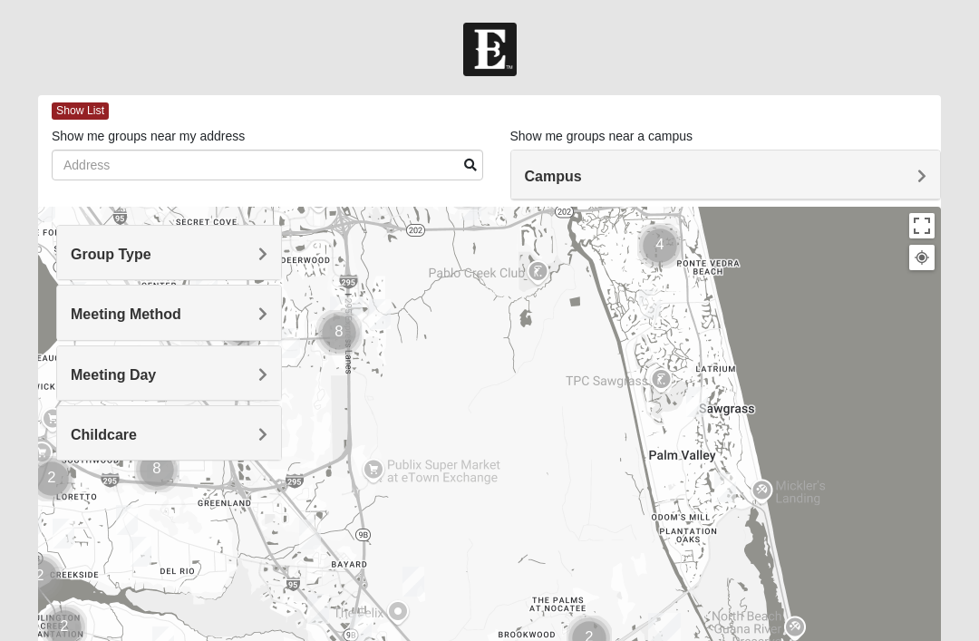
click at [912, 184] on h4 "Campus" at bounding box center [726, 176] width 403 height 17
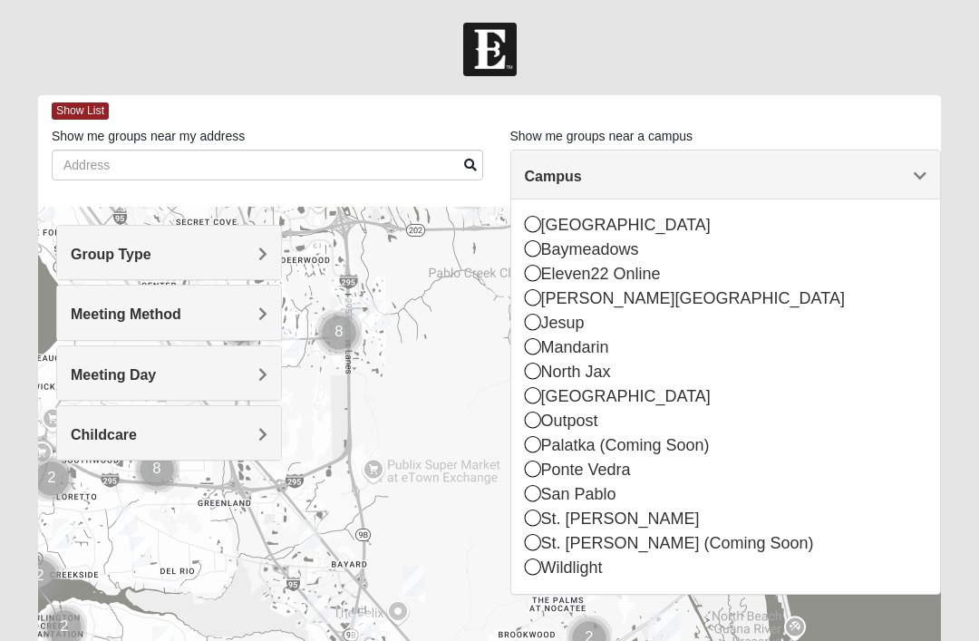
click at [545, 515] on div "St. [PERSON_NAME]" at bounding box center [726, 519] width 403 height 24
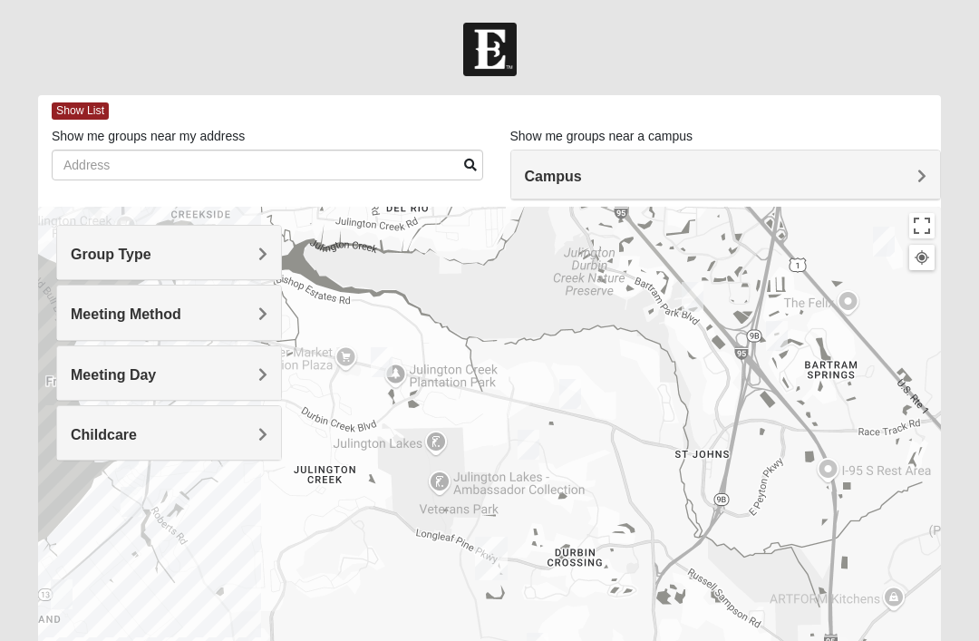
click at [151, 254] on span "Group Type" at bounding box center [111, 254] width 81 height 15
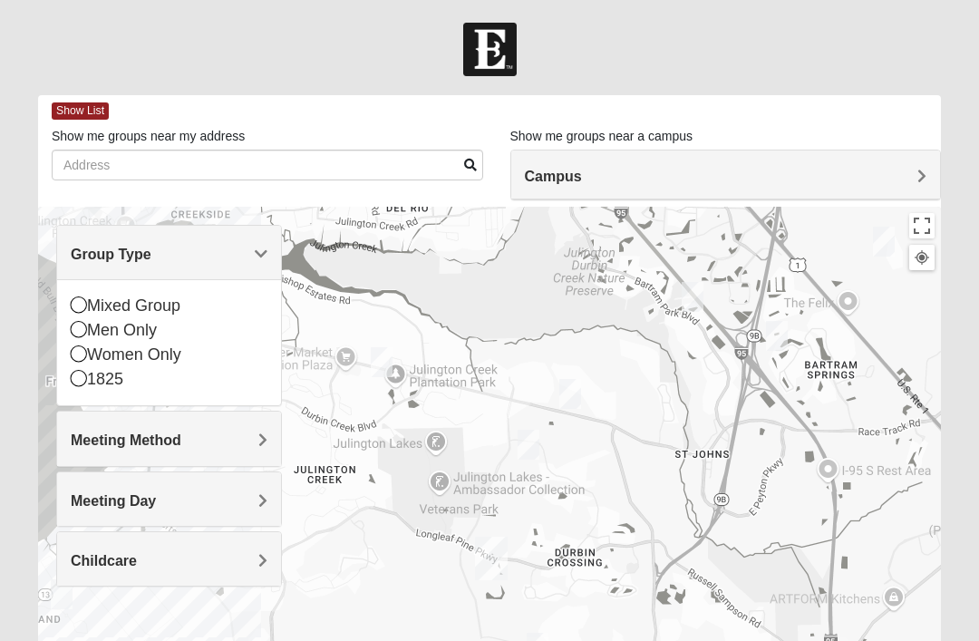
click at [182, 362] on div "Women Only" at bounding box center [169, 355] width 197 height 24
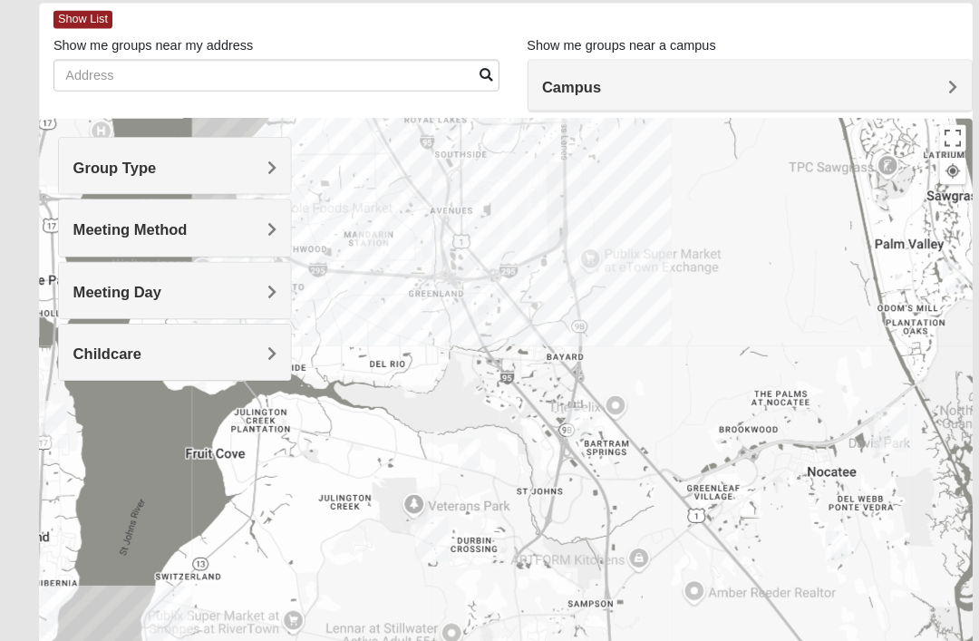
scroll to position [92, 0]
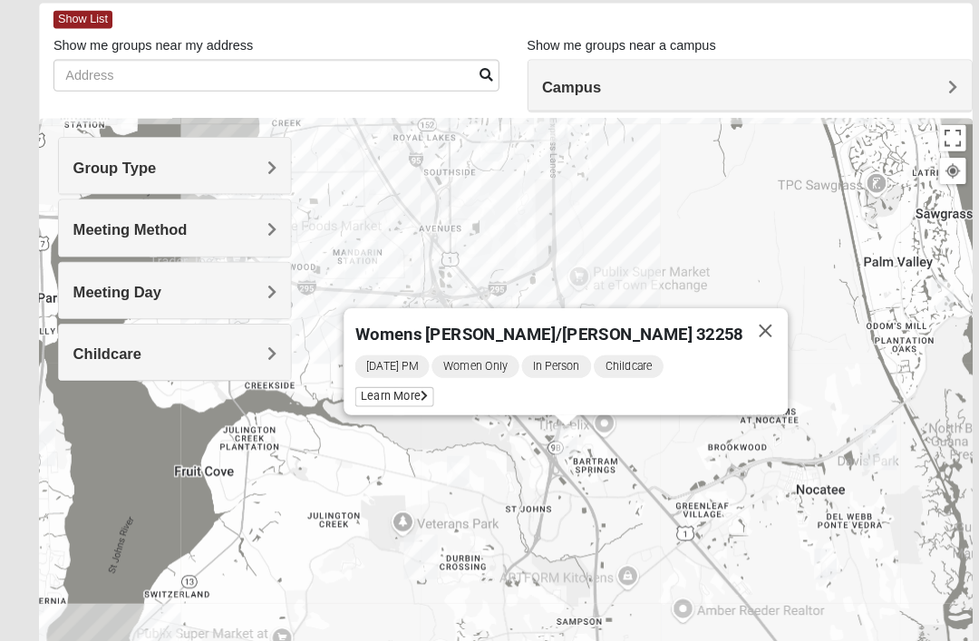
click at [448, 372] on div "Wednesday PM Women Only In Person Childcare Learn More" at bounding box center [553, 372] width 419 height 60
click at [420, 394] on span "Learn More" at bounding box center [382, 383] width 76 height 19
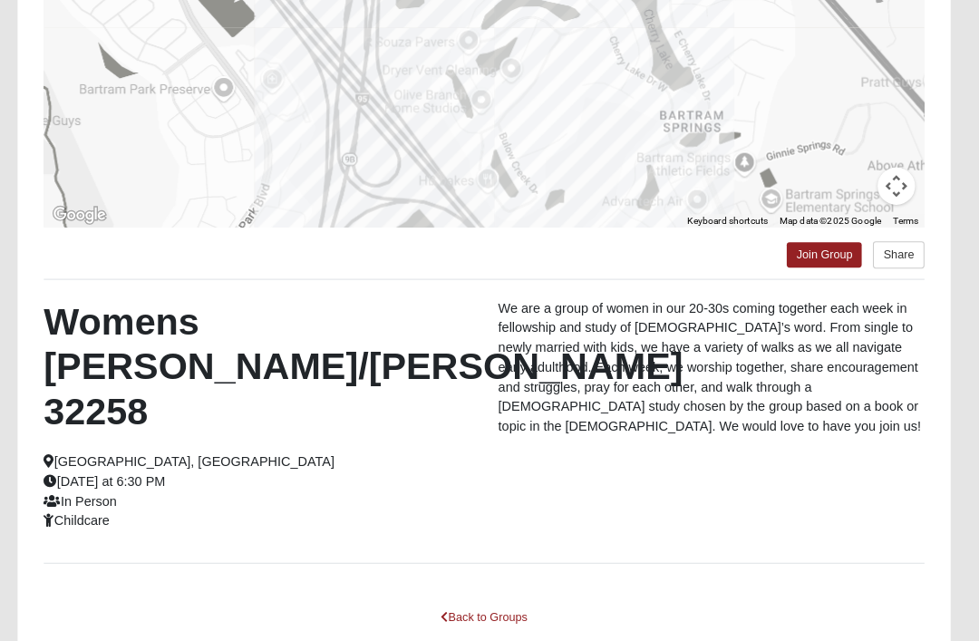
scroll to position [324, 0]
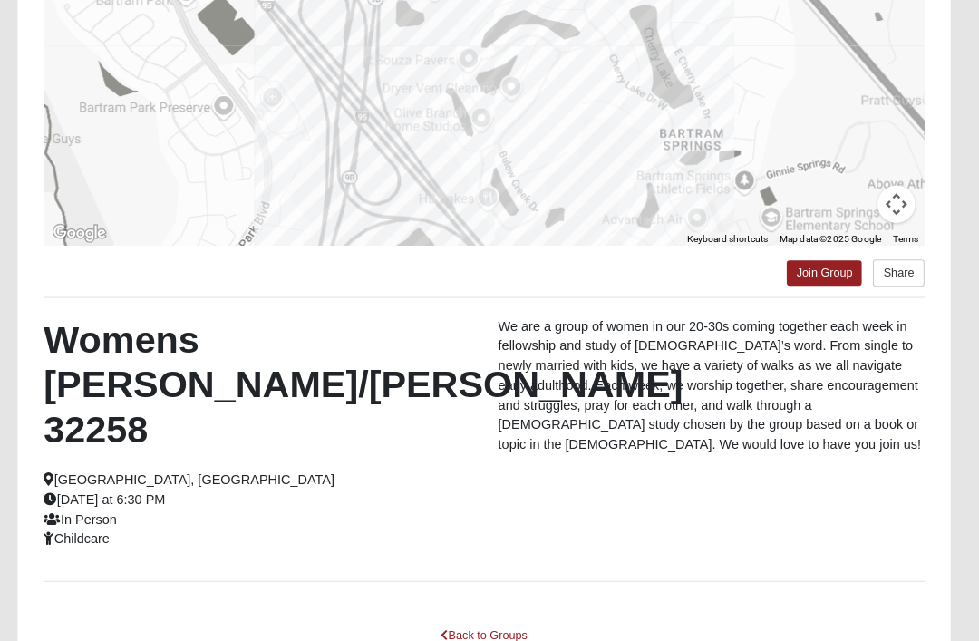
click at [462, 601] on link "Back to Groups" at bounding box center [489, 615] width 107 height 28
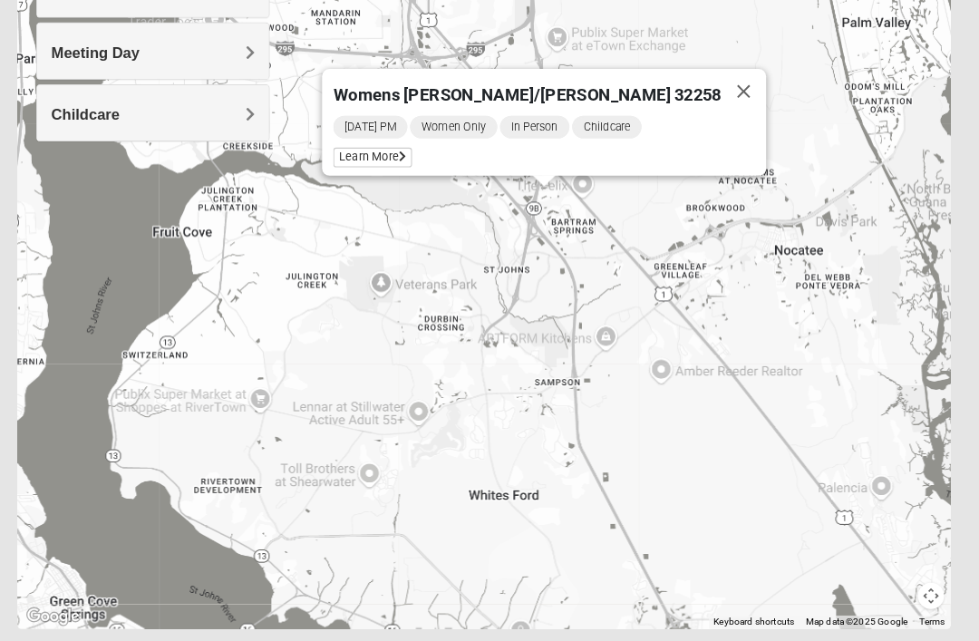
scroll to position [322, 0]
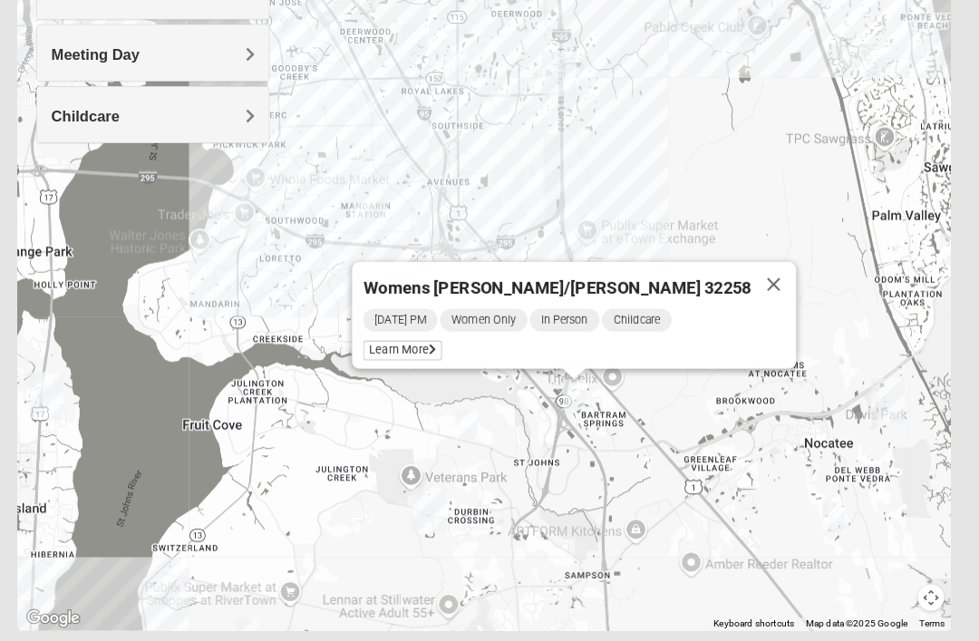
click at [748, 273] on button "Close" at bounding box center [770, 276] width 44 height 44
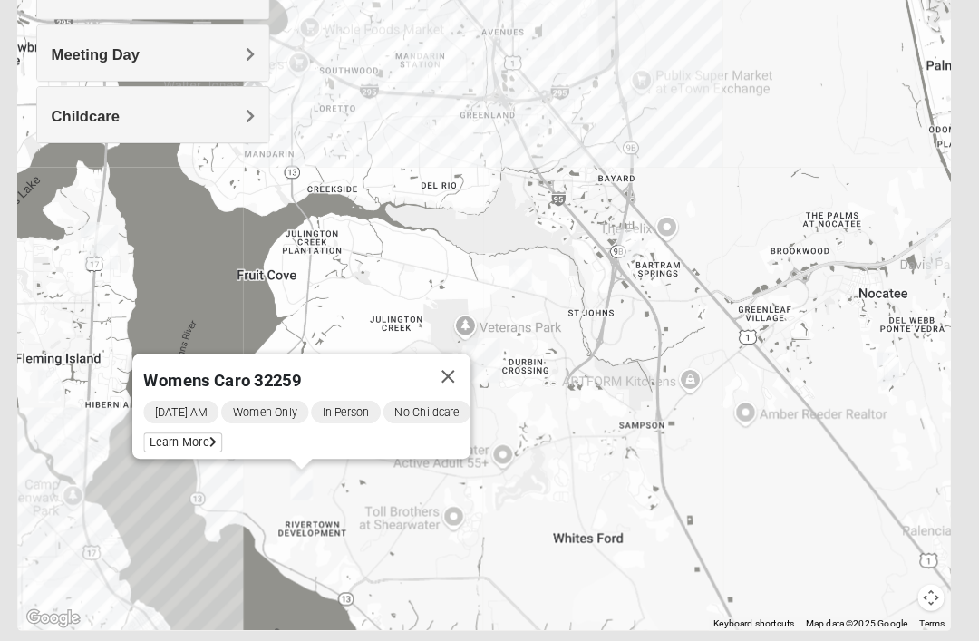
click at [188, 402] on div "Tuesday AM Women Only In Person No Childcare Learn More" at bounding box center [318, 415] width 316 height 58
click at [195, 419] on span "Learn More" at bounding box center [198, 428] width 76 height 19
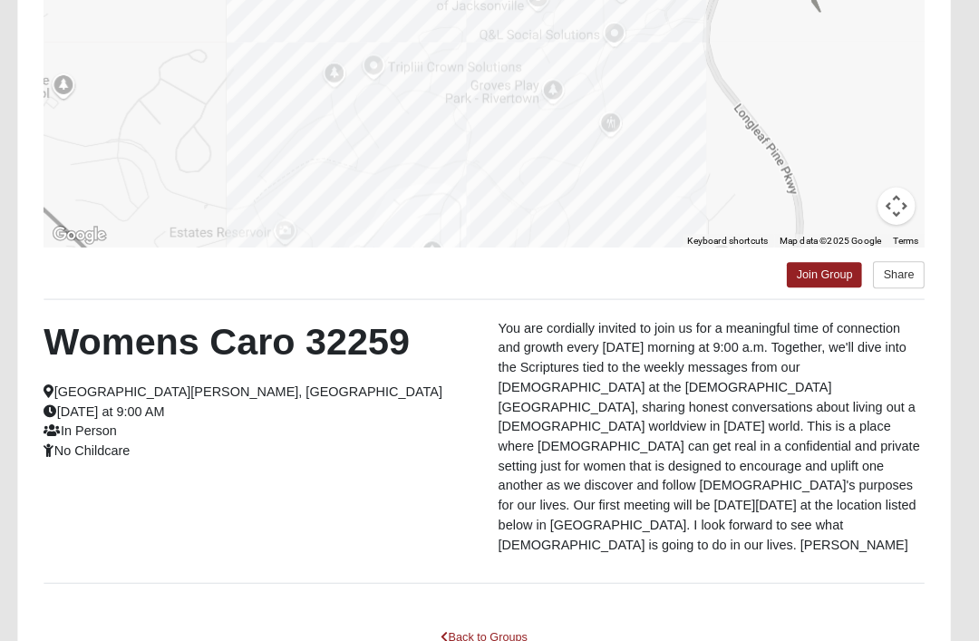
click at [481, 603] on link "Back to Groups" at bounding box center [489, 617] width 107 height 28
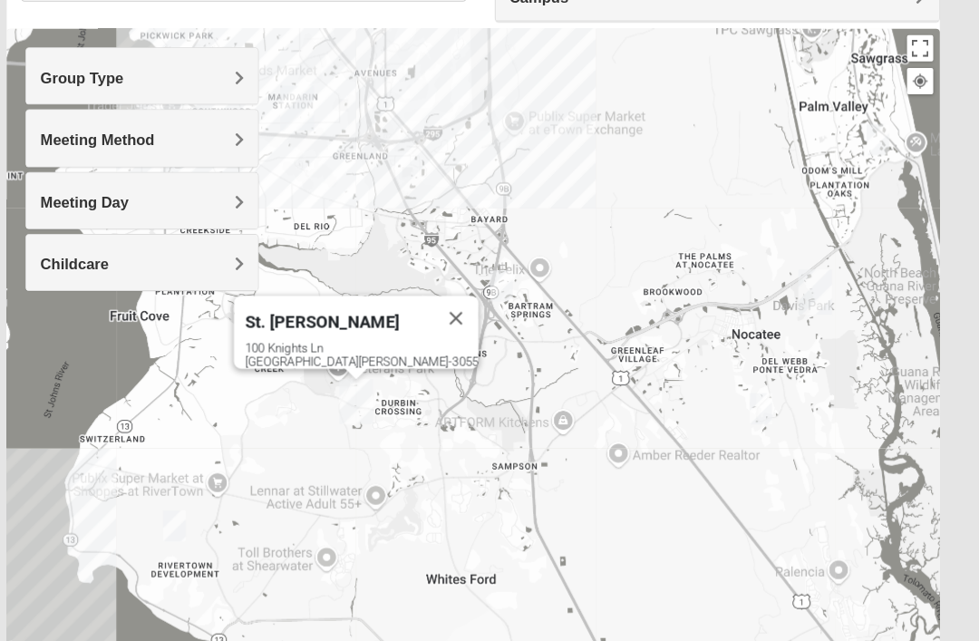
scroll to position [180, 0]
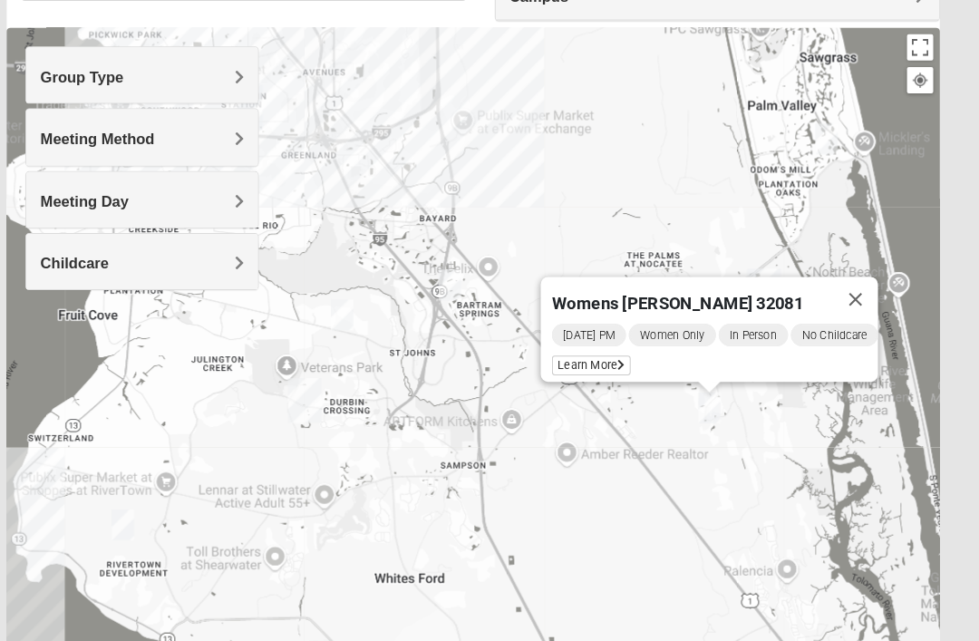
click at [578, 337] on div "Friday PM Women Only In Person No Childcare Learn More" at bounding box center [724, 341] width 316 height 58
click at [583, 354] on span "Learn More" at bounding box center [604, 354] width 76 height 19
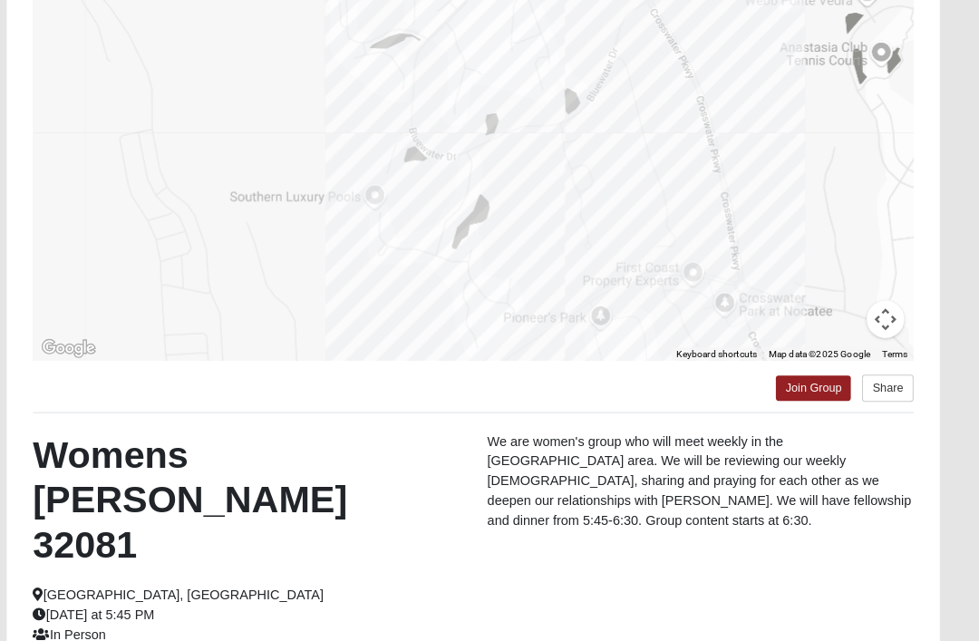
scroll to position [211, 0]
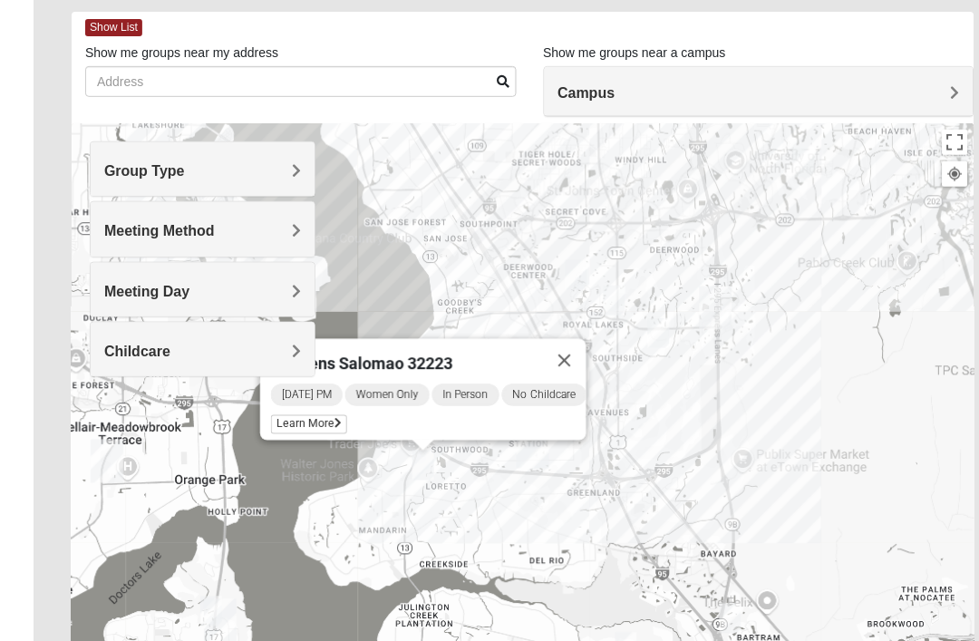
scroll to position [84, 0]
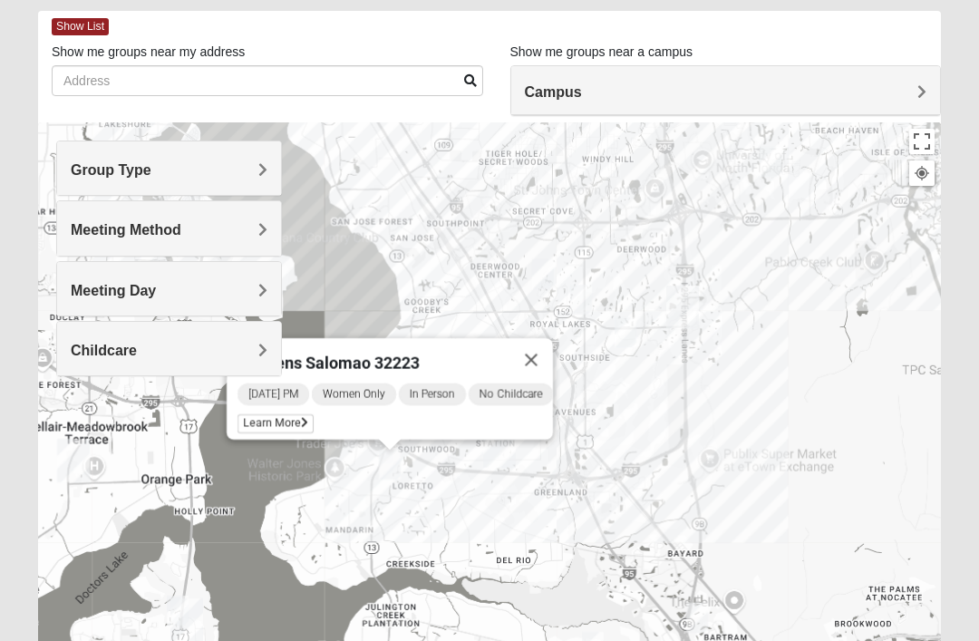
click at [295, 414] on span "Learn More" at bounding box center [276, 423] width 76 height 19
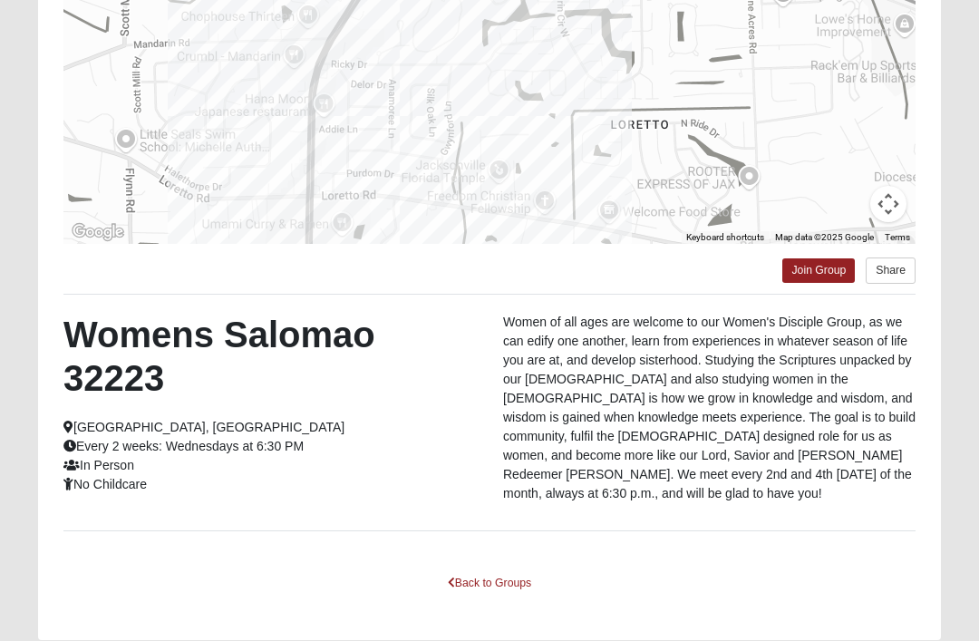
scroll to position [317, 0]
click at [469, 589] on link "Back to Groups" at bounding box center [489, 583] width 107 height 28
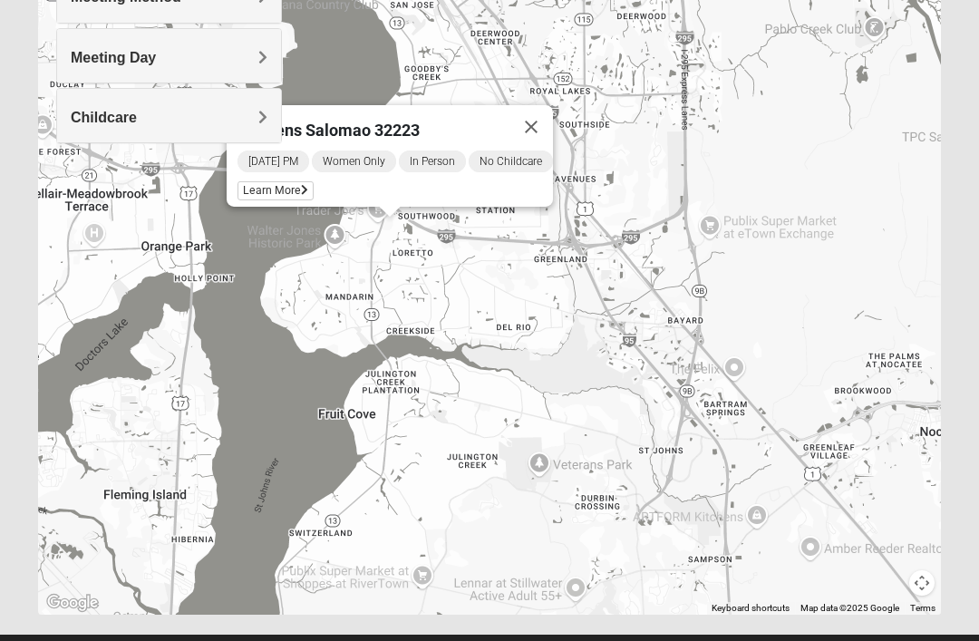
scroll to position [299, 0]
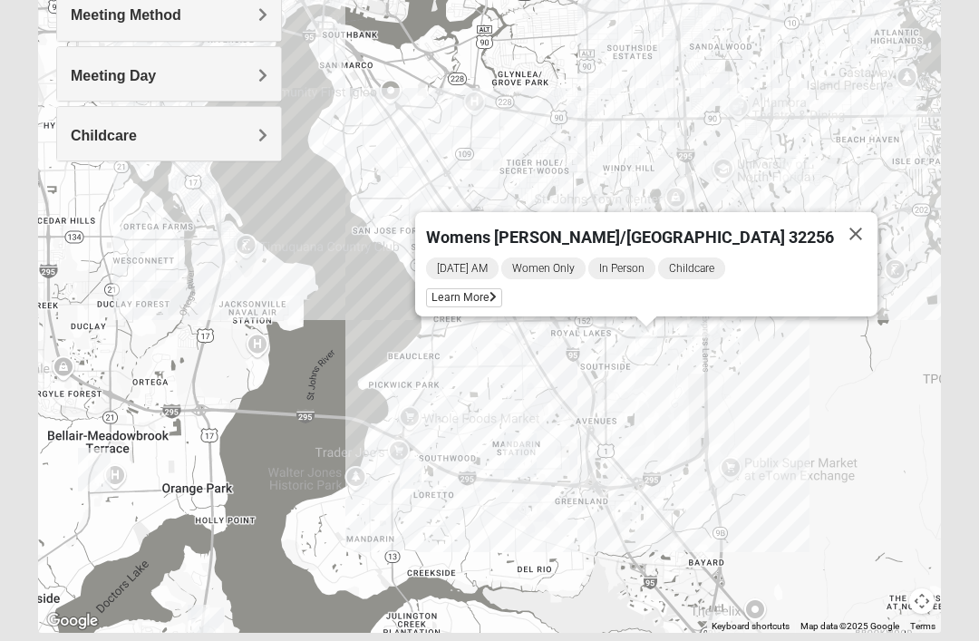
click at [834, 219] on button "Close" at bounding box center [856, 234] width 44 height 44
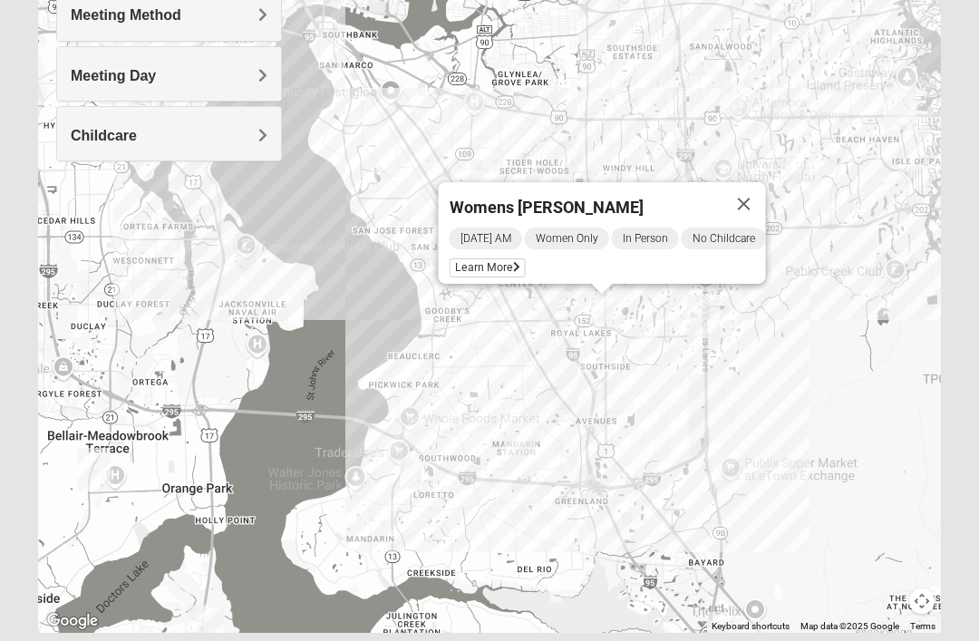
click at [760, 182] on button "Close" at bounding box center [745, 204] width 44 height 44
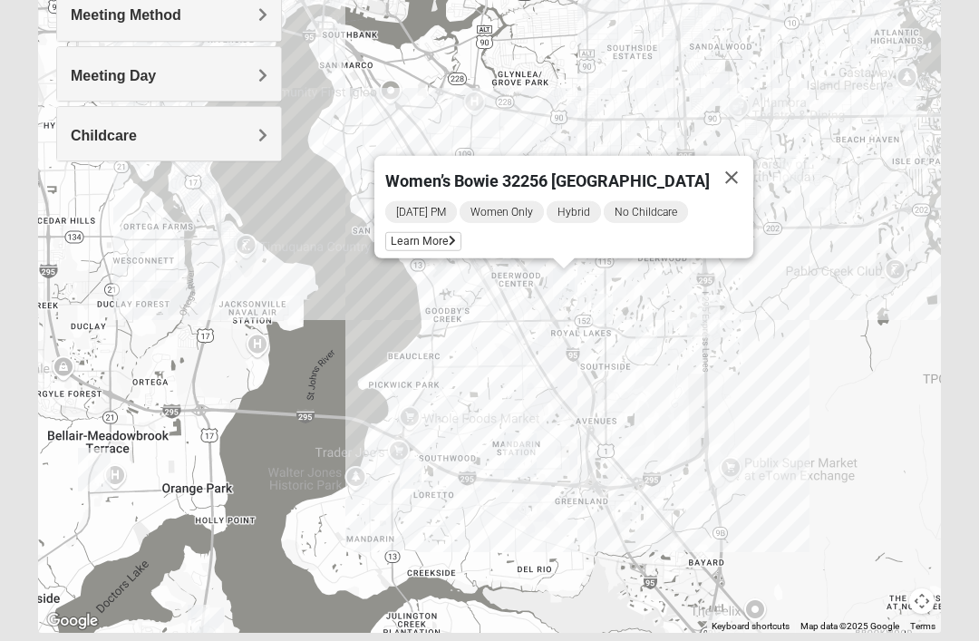
click at [743, 156] on button "Close" at bounding box center [732, 178] width 44 height 44
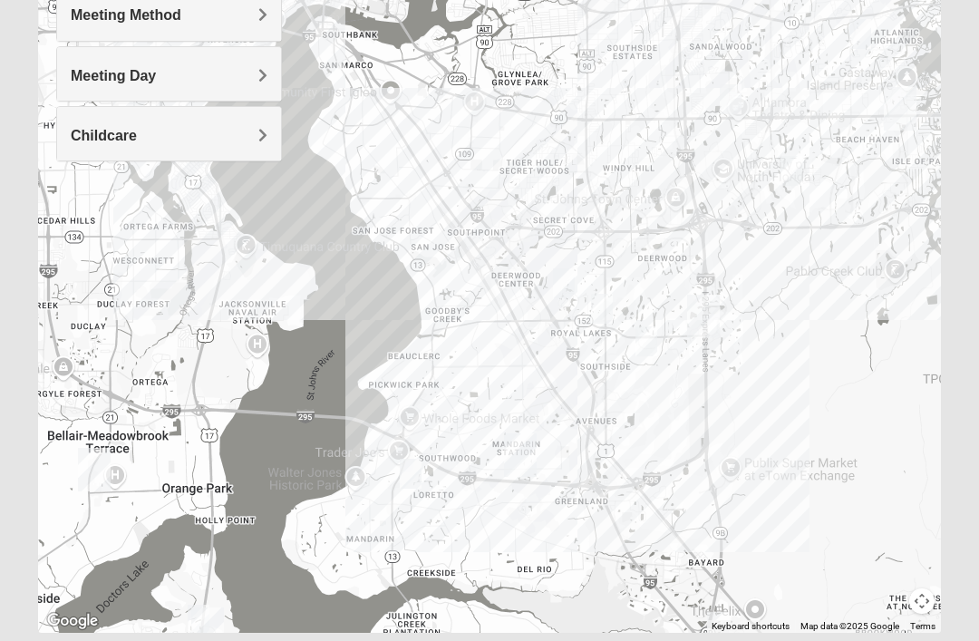
click at [482, 310] on div at bounding box center [489, 270] width 903 height 725
